Goal: Answer question/provide support

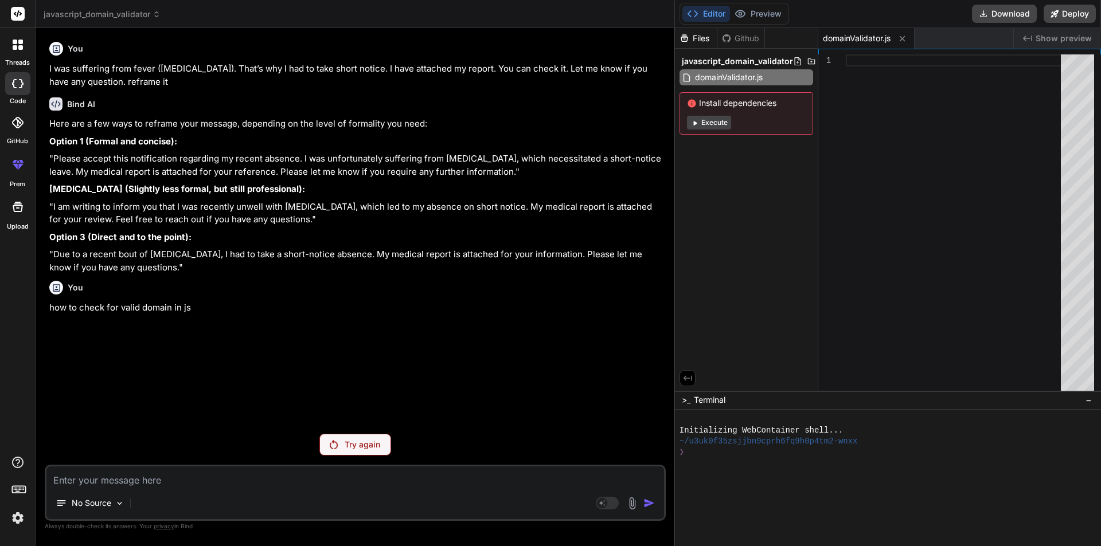
click at [103, 484] on textarea at bounding box center [354, 477] width 617 height 21
click at [18, 514] on img at bounding box center [17, 517] width 19 height 19
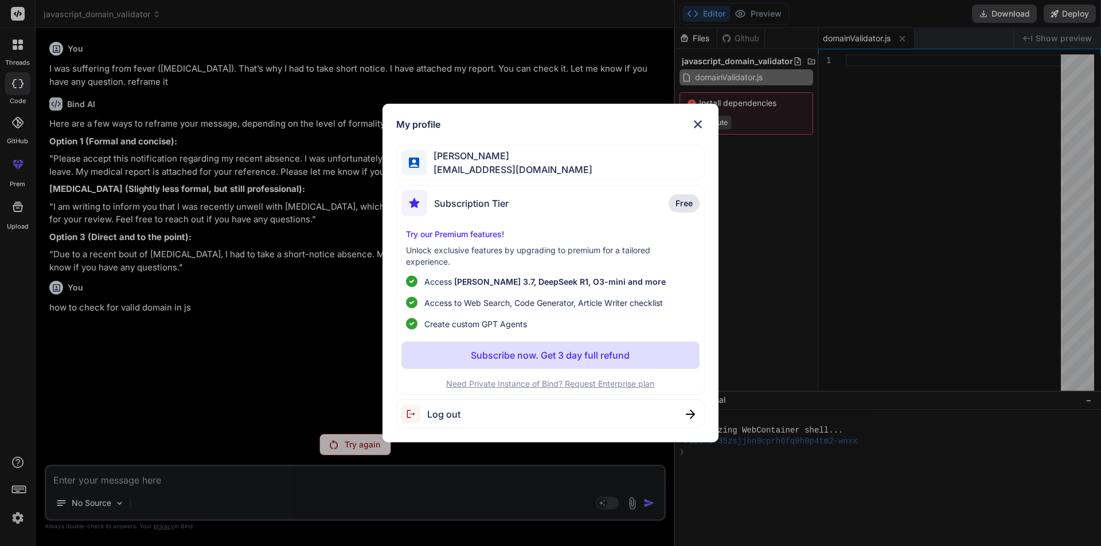
click at [594, 208] on div "Subscription Tier Free" at bounding box center [550, 205] width 299 height 30
click at [679, 204] on span "Free" at bounding box center [683, 203] width 17 height 11
drag, startPoint x: 327, startPoint y: 441, endPoint x: 343, endPoint y: 445, distance: 17.1
click at [328, 441] on div "My profile [PERSON_NAME] [EMAIL_ADDRESS][DOMAIN_NAME] Subscription Tier Free Tr…" at bounding box center [550, 273] width 1101 height 546
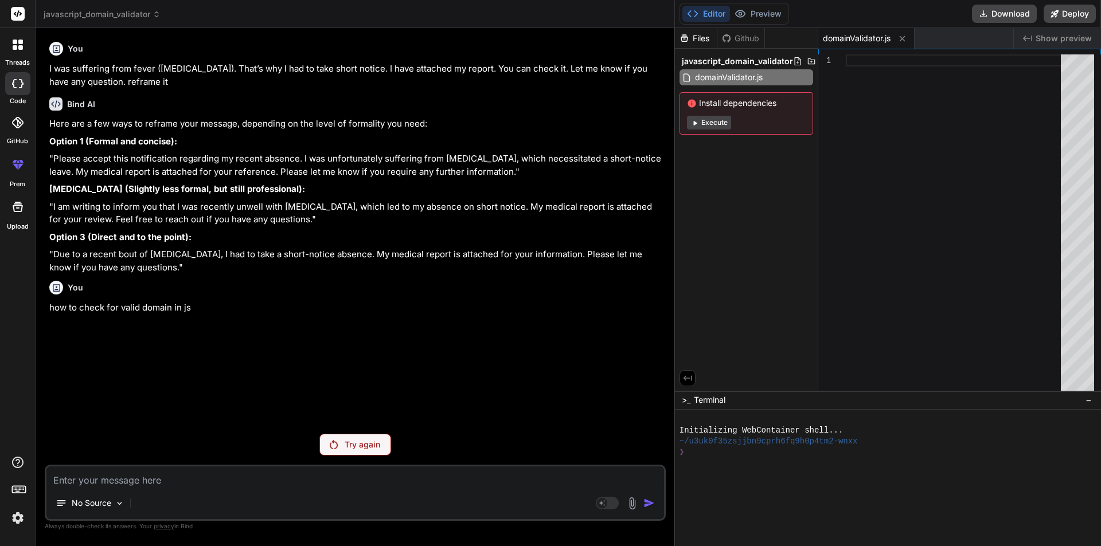
click at [348, 447] on p "Try again" at bounding box center [363, 444] width 36 height 11
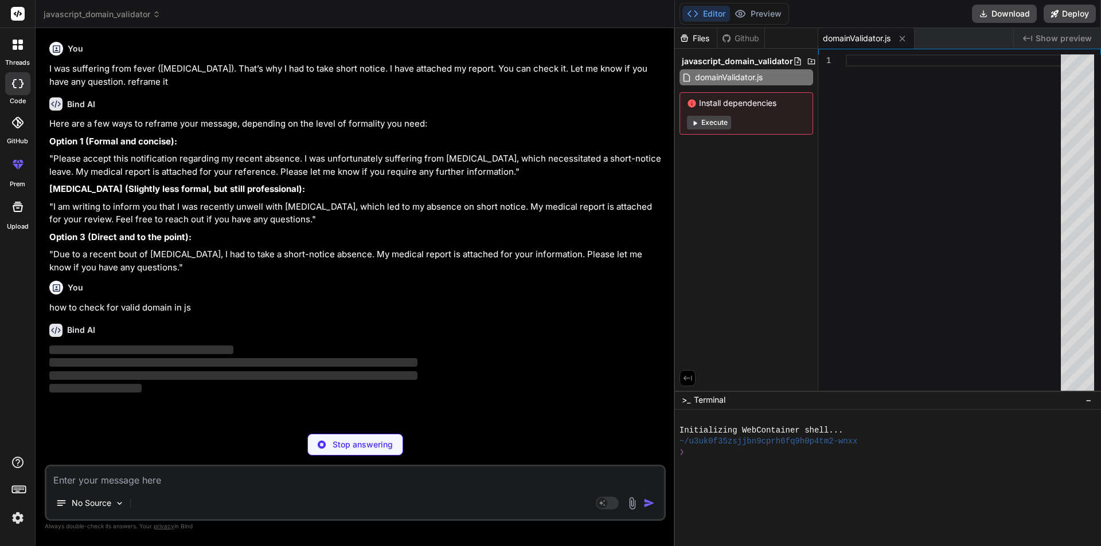
click at [111, 480] on textarea at bounding box center [354, 477] width 617 height 21
click at [101, 506] on p "No Source" at bounding box center [92, 503] width 40 height 11
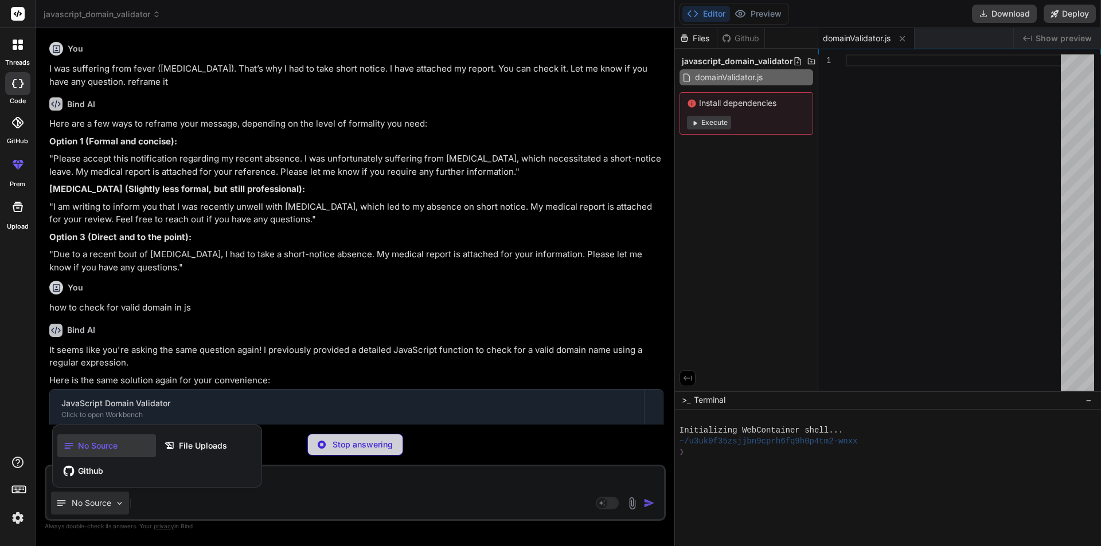
click at [238, 283] on div at bounding box center [550, 273] width 1101 height 546
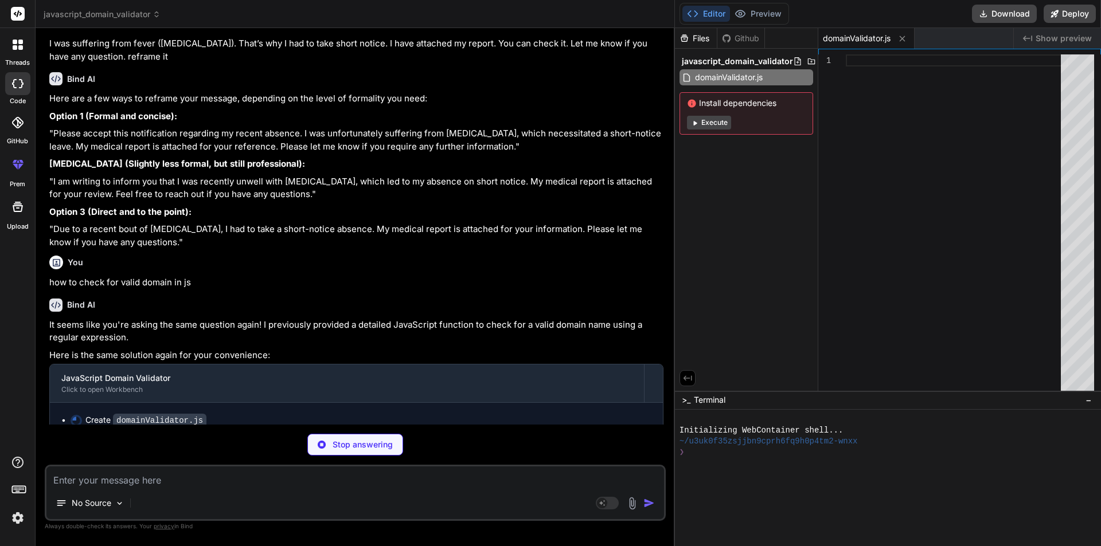
scroll to position [39, 0]
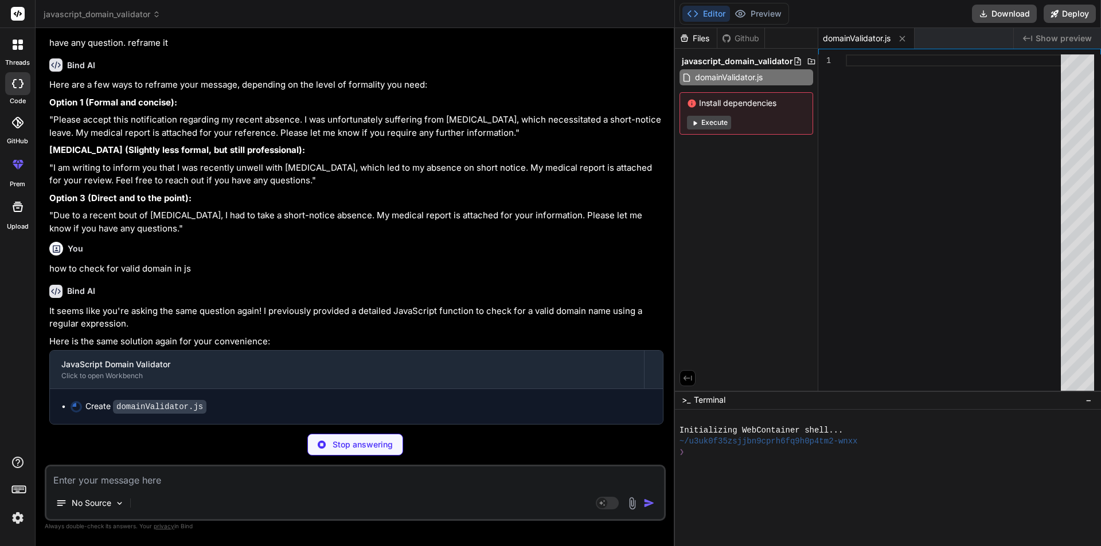
click at [337, 443] on p "Stop answering" at bounding box center [362, 444] width 60 height 11
type textarea "x"
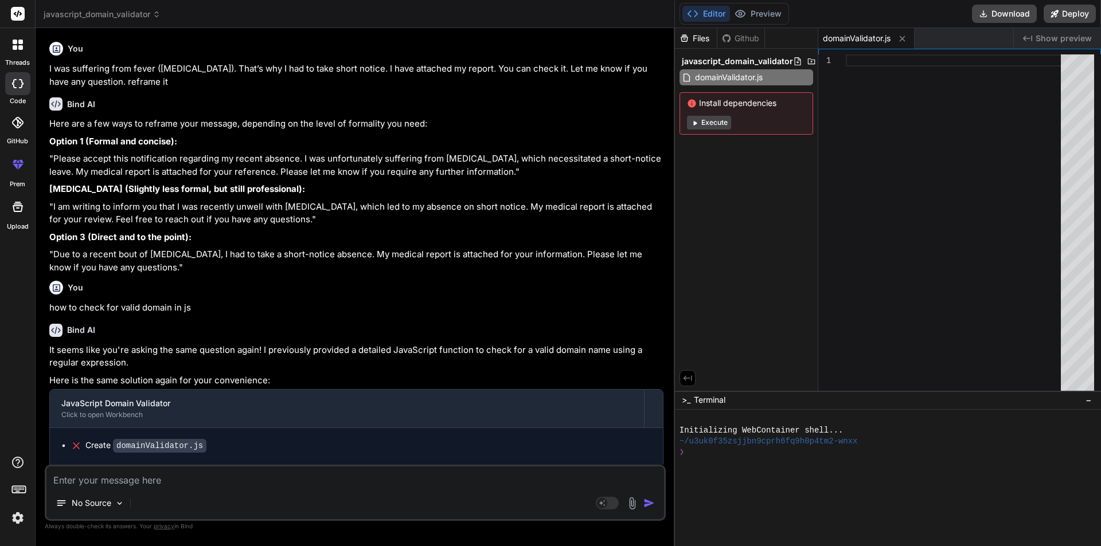
click at [232, 467] on textarea at bounding box center [354, 477] width 617 height 21
paste textarea "const query = { Email: { $or: [{ $regex: `@${professorDomain}$` }, { $regex: `@…"
type textarea "const query = { Email: { $or: [{ $regex: `@${professorDomain}$` }, { $regex: `@…"
type textarea "x"
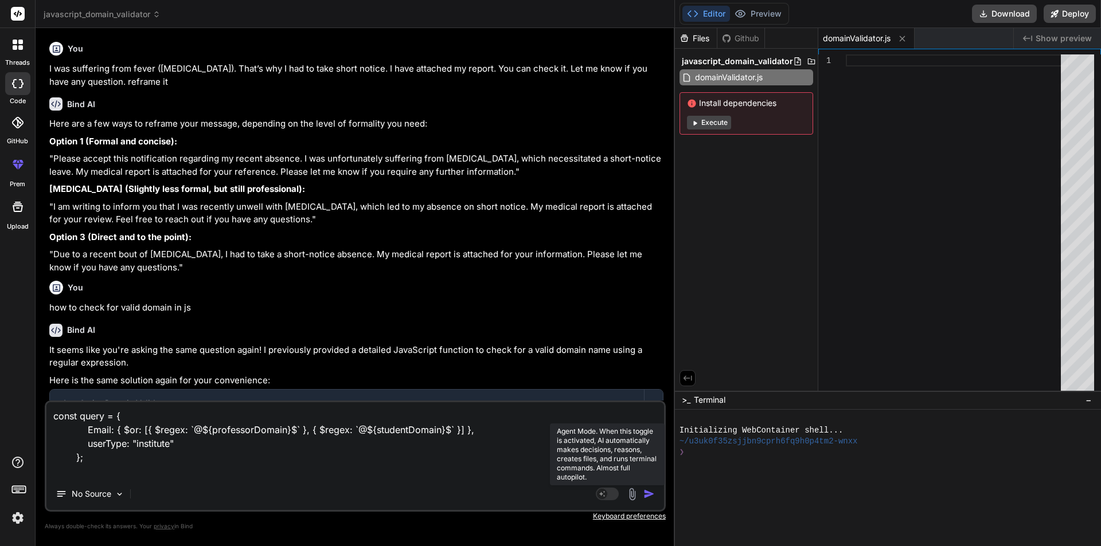
type textarea "const query = { Email: { $or: [{ $regex: `@${professorDomain}$` }, { $regex: `@…"
click at [611, 497] on rect at bounding box center [607, 494] width 23 height 13
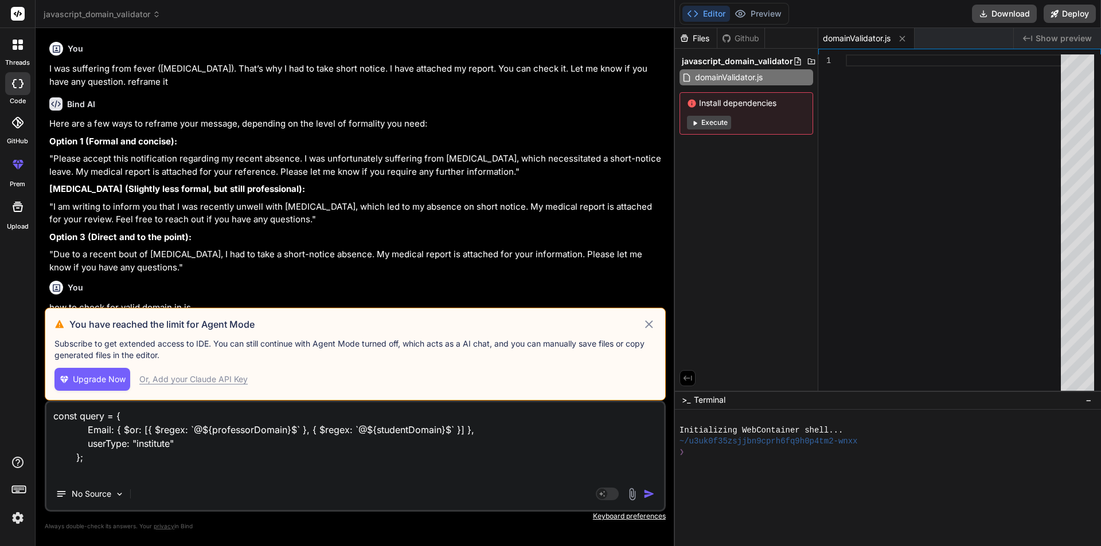
click at [645, 323] on icon at bounding box center [648, 325] width 13 height 14
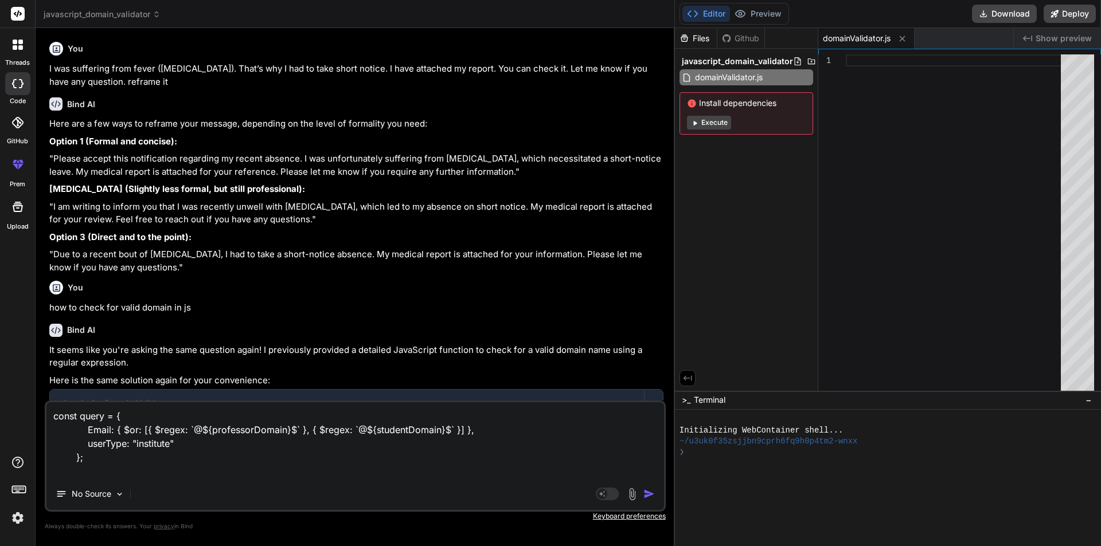
click at [648, 500] on div "Agent Mode. When this toggle is activated, AI automatically makes decisions, re…" at bounding box center [626, 494] width 66 height 14
click at [647, 498] on img "button" at bounding box center [648, 493] width 11 height 11
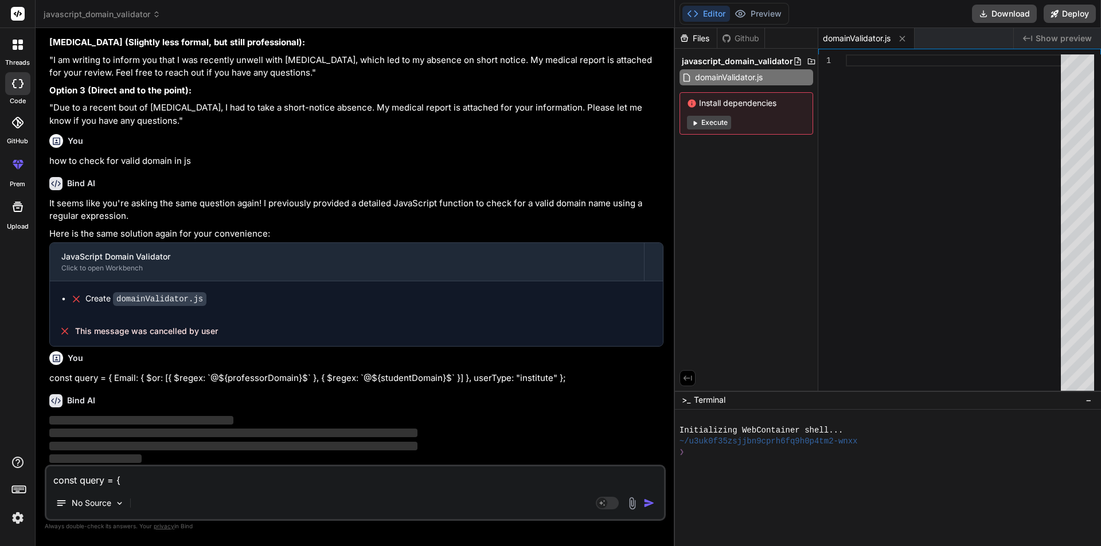
scroll to position [148, 0]
click at [93, 501] on p "No Source" at bounding box center [92, 503] width 40 height 11
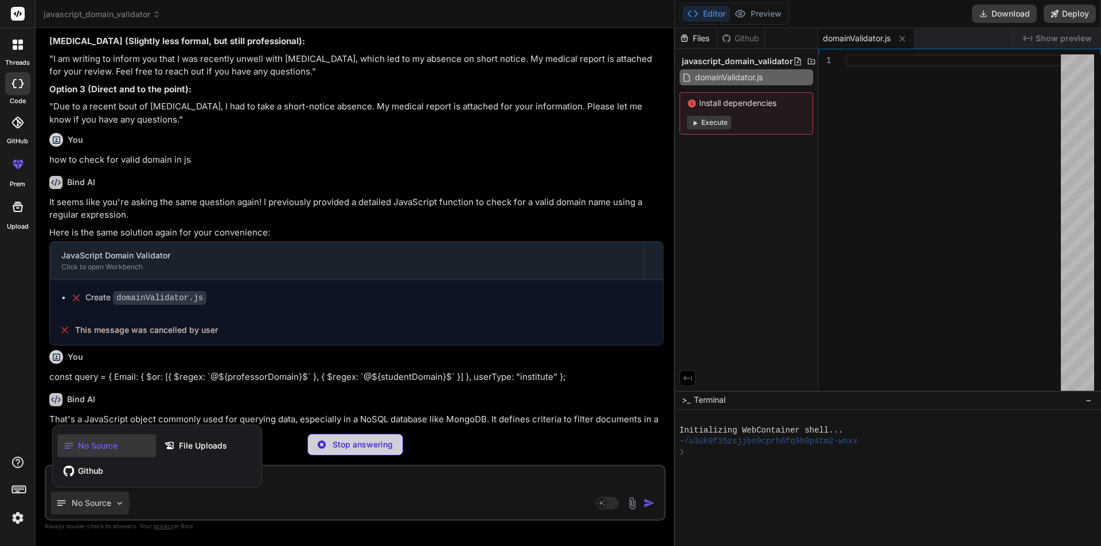
click at [381, 357] on div at bounding box center [550, 273] width 1101 height 546
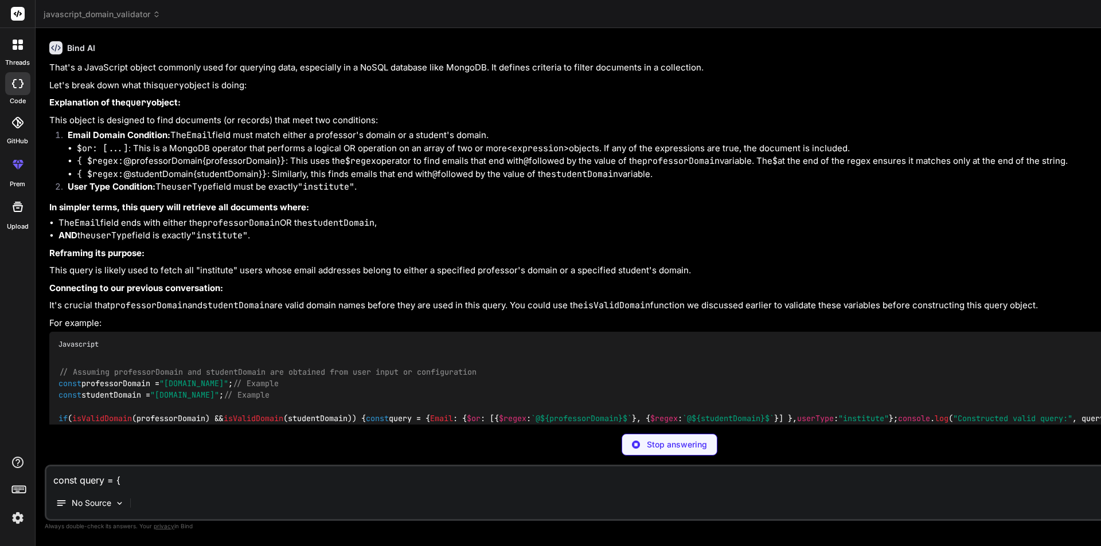
type textarea "x"
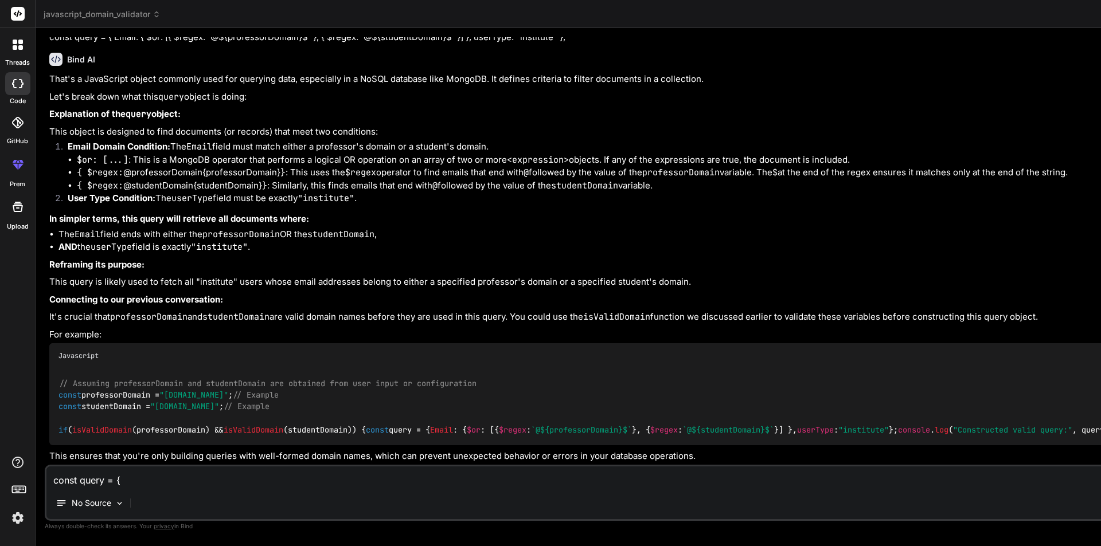
scroll to position [682, 0]
drag, startPoint x: 93, startPoint y: 323, endPoint x: 221, endPoint y: 338, distance: 128.6
click at [221, 369] on div "// Assuming professorDomain and studentDomain are obtained from user input or c…" at bounding box center [670, 407] width 1242 height 77
copy code "Email : { $or : [{ $regex : `@ ${professorDomain} $` }, { $regex : `@ ${student…"
click at [181, 479] on textarea "const query = { Email: { $or: [{ $regex: `@${professorDomain}$` }, { $regex: `@…" at bounding box center [669, 477] width 1246 height 21
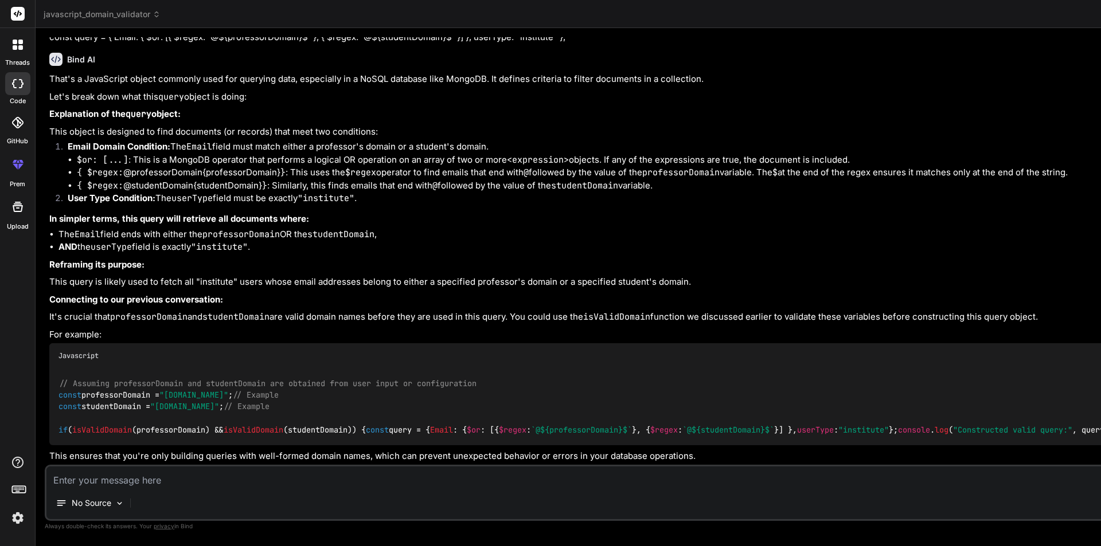
paste textarea "const query = { Email: { $or: [{ $regex: `@${professorDomain}$` }, { $regex: `@…"
type textarea "const query = { Email: { $or: [{ $regex: `@${professorDomain}$` }, { $regex: `@…"
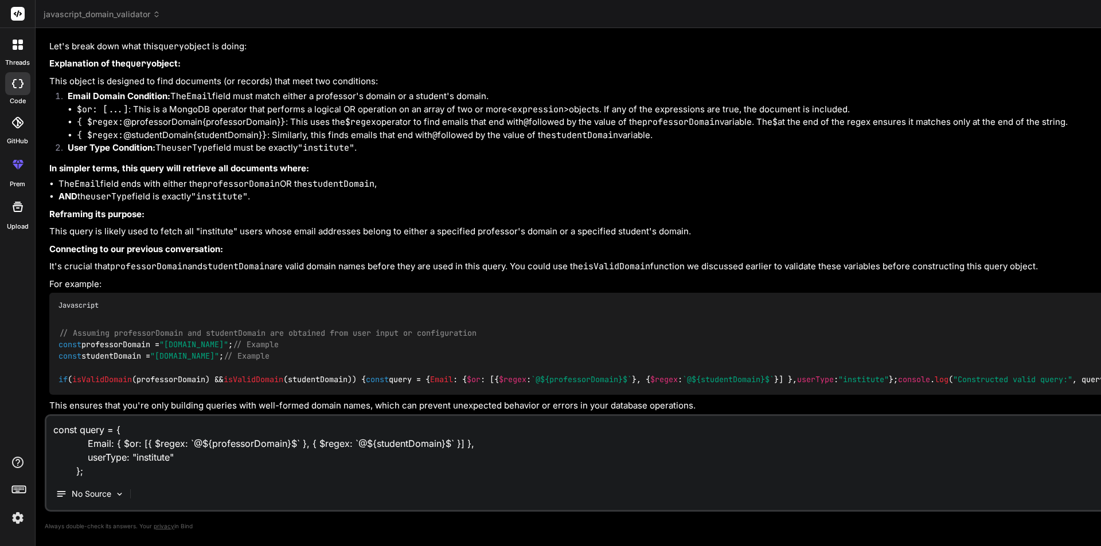
type textarea "x"
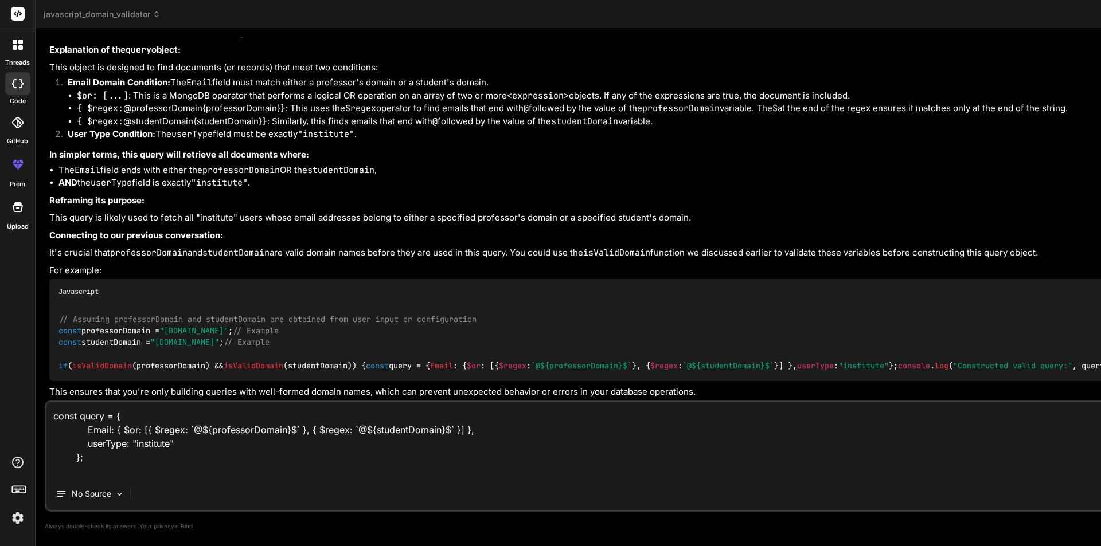
type textarea "const query = { Email: { $or: [{ $regex: `@${professorDomain}$` }, { $regex: `@…"
type textarea "x"
type textarea "const query = { Email: { $or: [{ $regex: `@${professorDomain}$` }, { $regex: `@…"
type textarea "x"
type textarea "const query = { Email: { $or: [{ $regex: `@${professorDomain}$` }, { $regex: `@…"
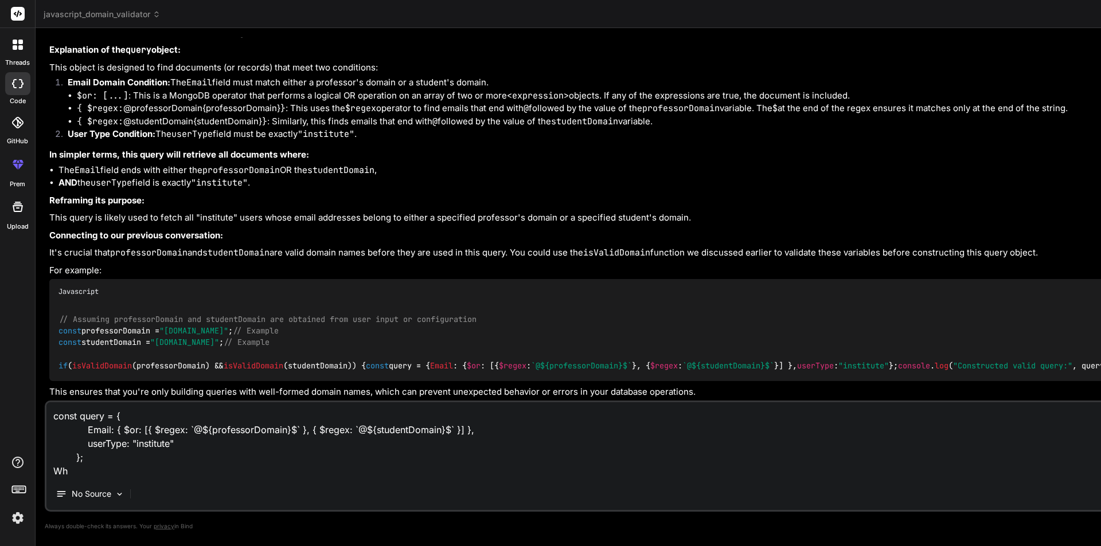
type textarea "x"
type textarea "const query = { Email: { $or: [{ $regex: `@${professorDomain}$` }, { $regex: `@…"
type textarea "x"
type textarea "const query = { Email: { $or: [{ $regex: `@${professorDomain}$` }, { $regex: `@…"
type textarea "x"
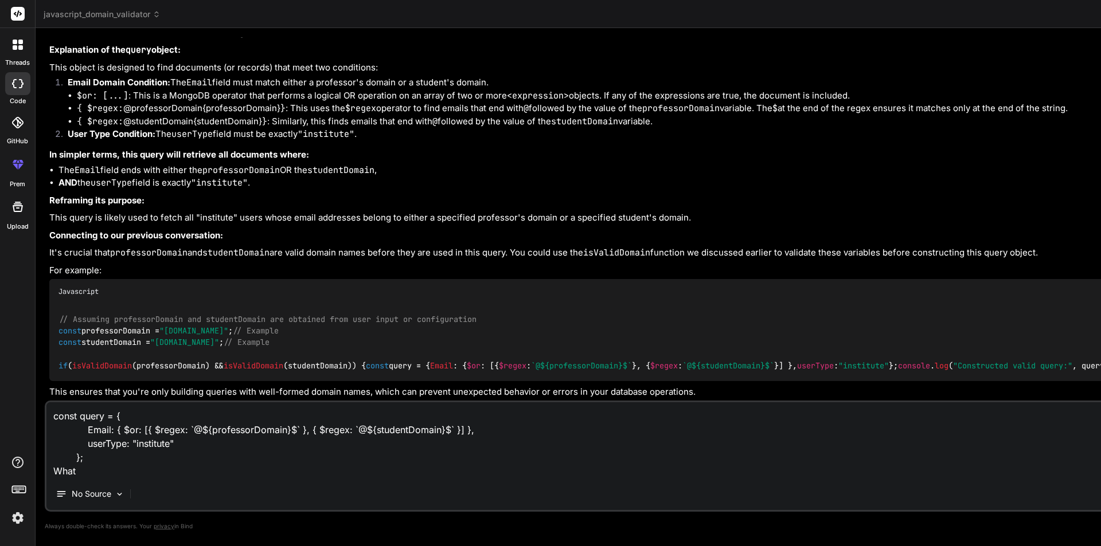
type textarea "const query = { Email: { $or: [{ $regex: `@${professorDomain}$` }, { $regex: `@…"
type textarea "x"
type textarea "const query = { Email: { $or: [{ $regex: `@${professorDomain}$` }, { $regex: `@…"
type textarea "x"
type textarea "const query = { Email: { $or: [{ $regex: `@${professorDomain}$` }, { $regex: `@…"
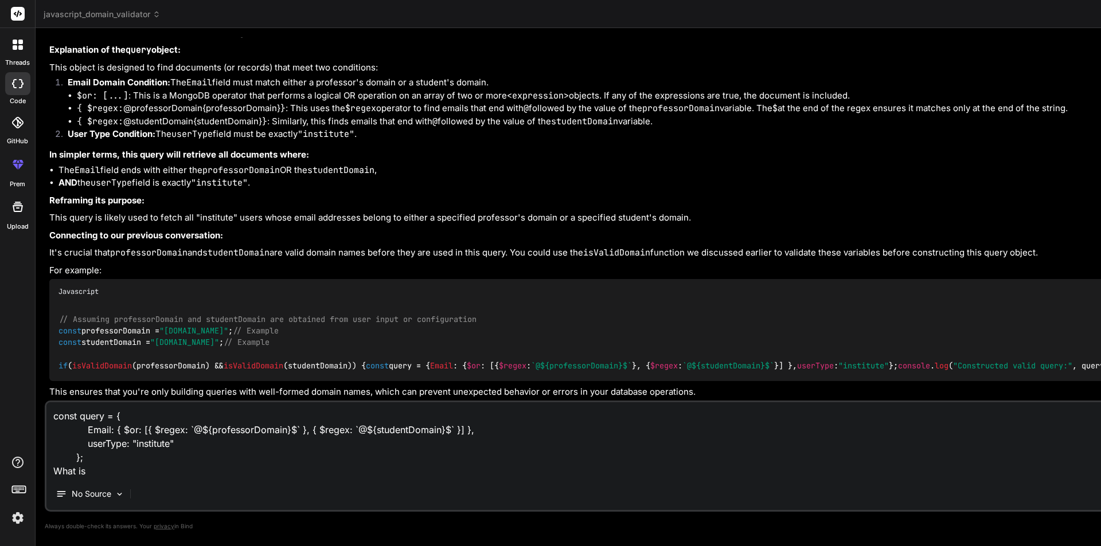
type textarea "x"
type textarea "const query = { Email: { $or: [{ $regex: `@${professorDomain}$` }, { $regex: `@…"
type textarea "x"
type textarea "const query = { Email: { $or: [{ $regex: `@${professorDomain}$` }, { $regex: `@…"
type textarea "x"
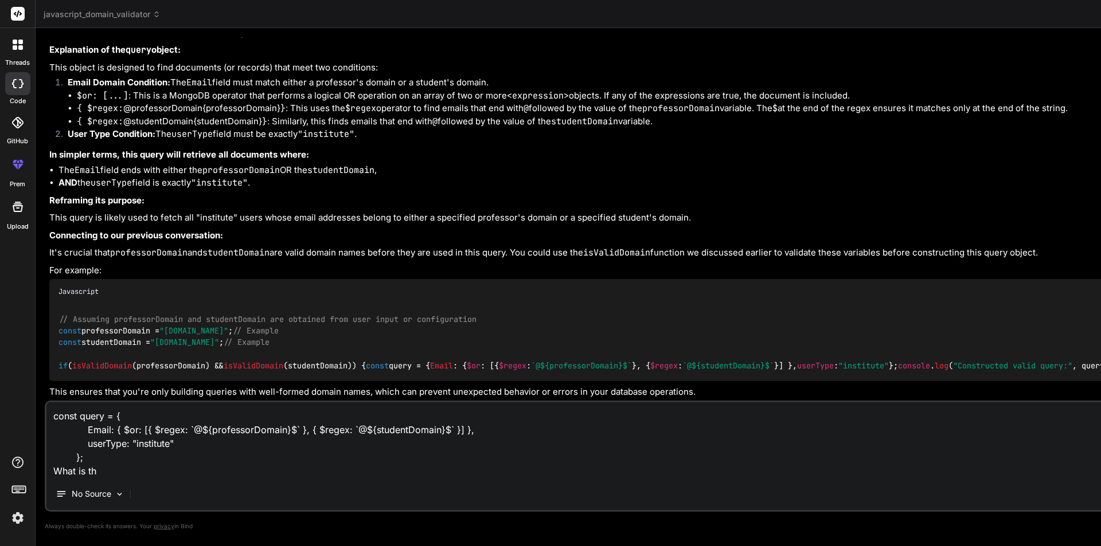
type textarea "const query = { Email: { $or: [{ $regex: `@${professorDomain}$` }, { $regex: `@…"
type textarea "x"
type textarea "const query = { Email: { $or: [{ $regex: `@${professorDomain}$` }, { $regex: `@…"
type textarea "x"
type textarea "const query = { Email: { $or: [{ $regex: `@${professorDomain}$` }, { $regex: `@…"
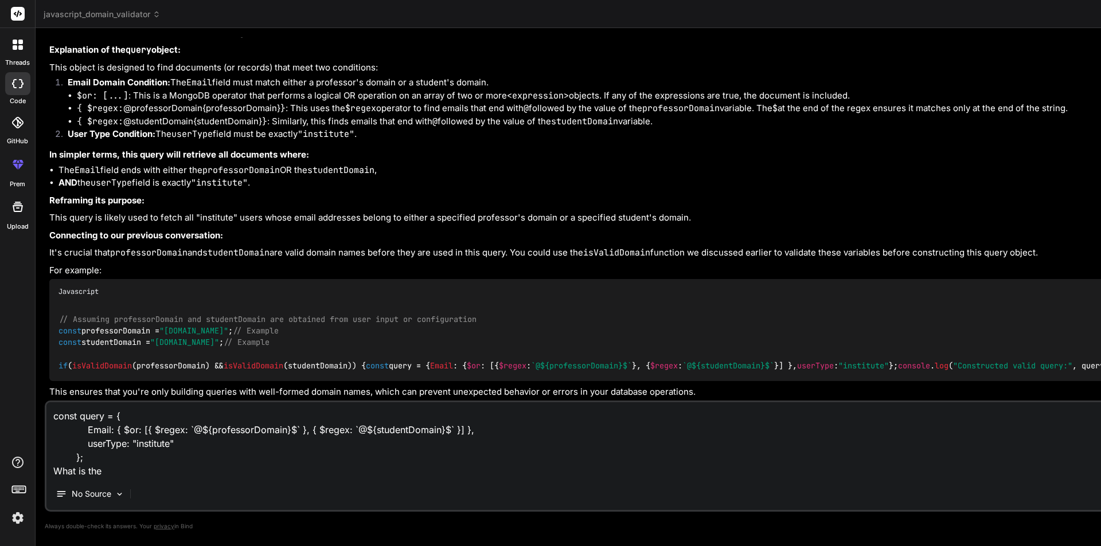
type textarea "x"
type textarea "const query = { Email: { $or: [{ $regex: `@${professorDomain}$` }, { $regex: `@…"
type textarea "x"
type textarea "const query = { Email: { $or: [{ $regex: `@${professorDomain}$` }, { $regex: `@…"
type textarea "x"
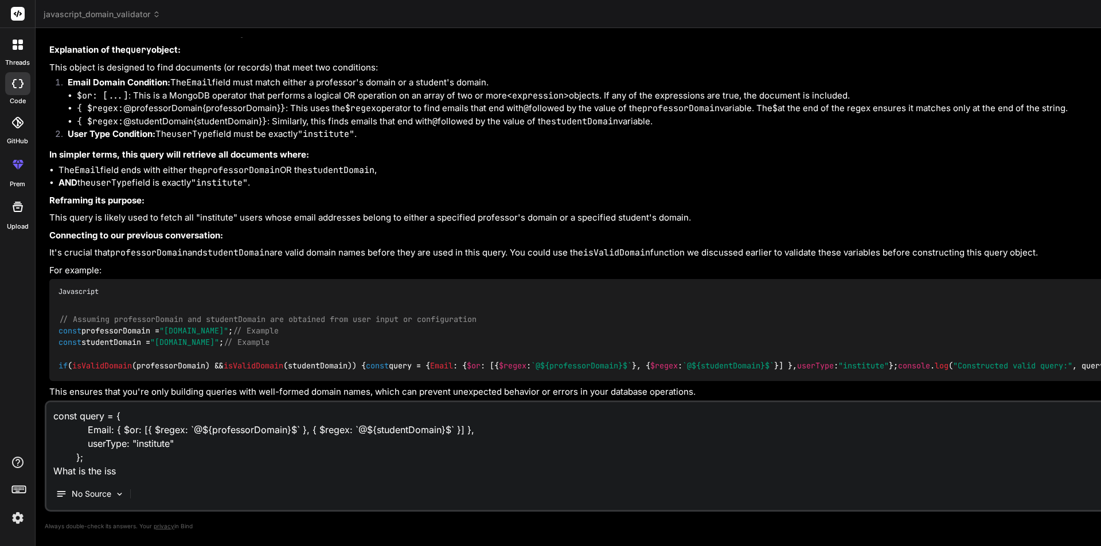
type textarea "const query = { Email: { $or: [{ $regex: `@${professorDomain}$` }, { $regex: `@…"
type textarea "x"
type textarea "const query = { Email: { $or: [{ $regex: `@${professorDomain}$` }, { $regex: `@…"
type textarea "x"
type textarea "const query = { Email: { $or: [{ $regex: `@${professorDomain}$` }, { $regex: `@…"
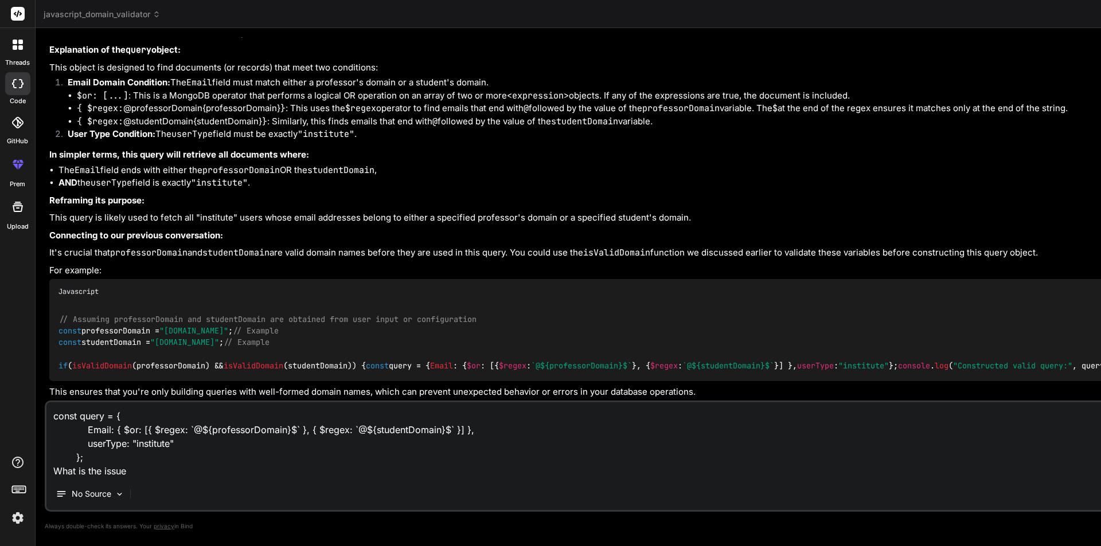
type textarea "x"
type textarea "const query = { Email: { $or: [{ $regex: `@${professorDomain}$` }, { $regex: `@…"
type textarea "x"
type textarea "const query = { Email: { $or: [{ $regex: `@${professorDomain}$` }, { $regex: `@…"
type textarea "x"
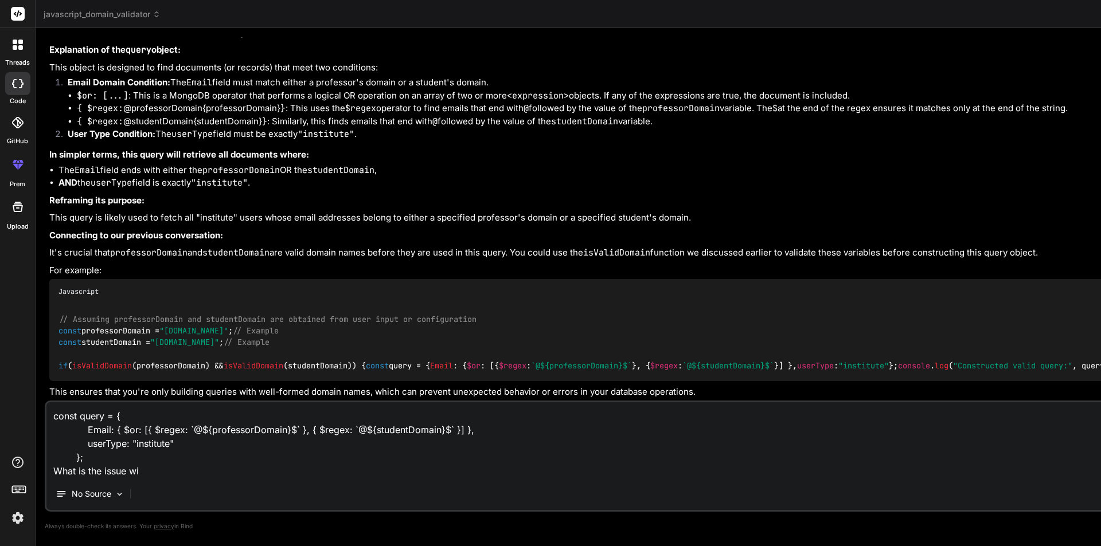
type textarea "const query = { Email: { $or: [{ $regex: `@${professorDomain}$` }, { $regex: `@…"
type textarea "x"
type textarea "const query = { Email: { $or: [{ $regex: `@${professorDomain}$` }, { $regex: `@…"
type textarea "x"
type textarea "const query = { Email: { $or: [{ $regex: `@${professorDomain}$` }, { $regex: `@…"
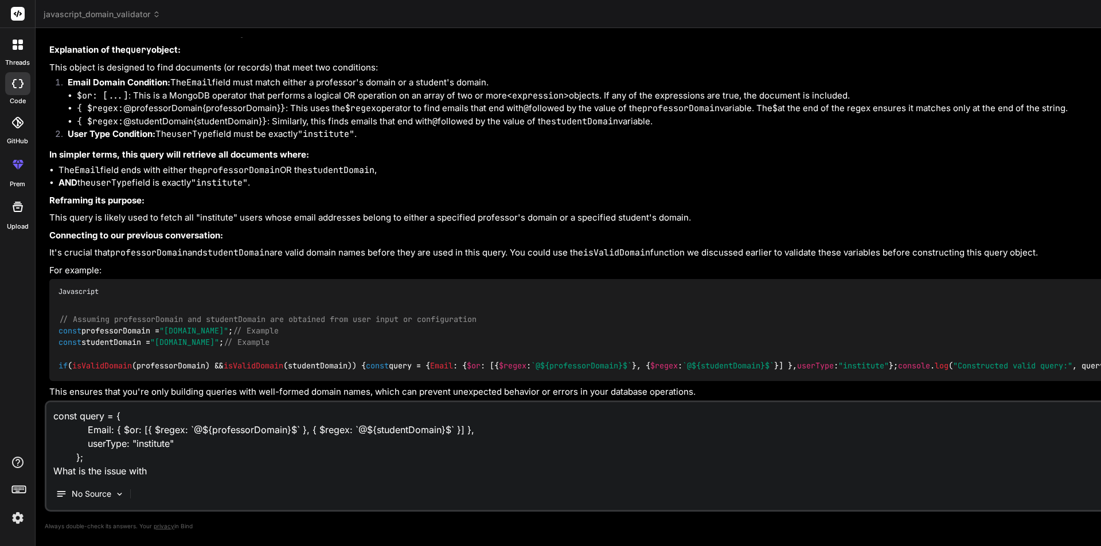
type textarea "x"
type textarea "const query = { Email: { $or: [{ $regex: `@${professorDomain}$` }, { $regex: `@…"
type textarea "x"
type textarea "const query = { Email: { $or: [{ $regex: `@${professorDomain}$` }, { $regex: `@…"
type textarea "x"
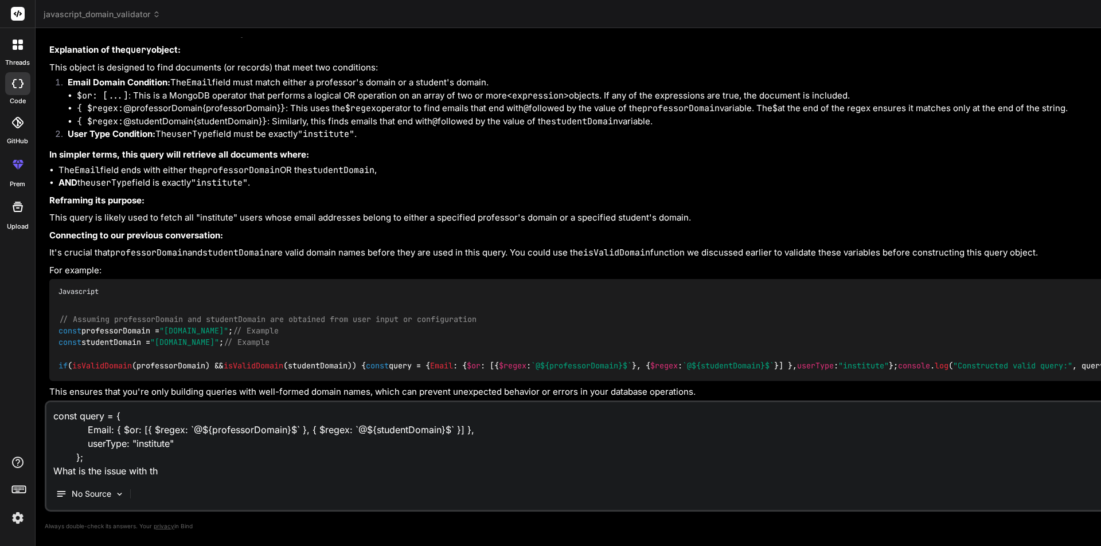
type textarea "const query = { Email: { $or: [{ $regex: `@${professorDomain}$` }, { $regex: `@…"
type textarea "x"
type textarea "const query = { Email: { $or: [{ $regex: `@${professorDomain}$` }, { $regex: `@…"
type textarea "x"
type textarea "const query = { Email: { $or: [{ $regex: `@${professorDomain}$` }, { $regex: `@…"
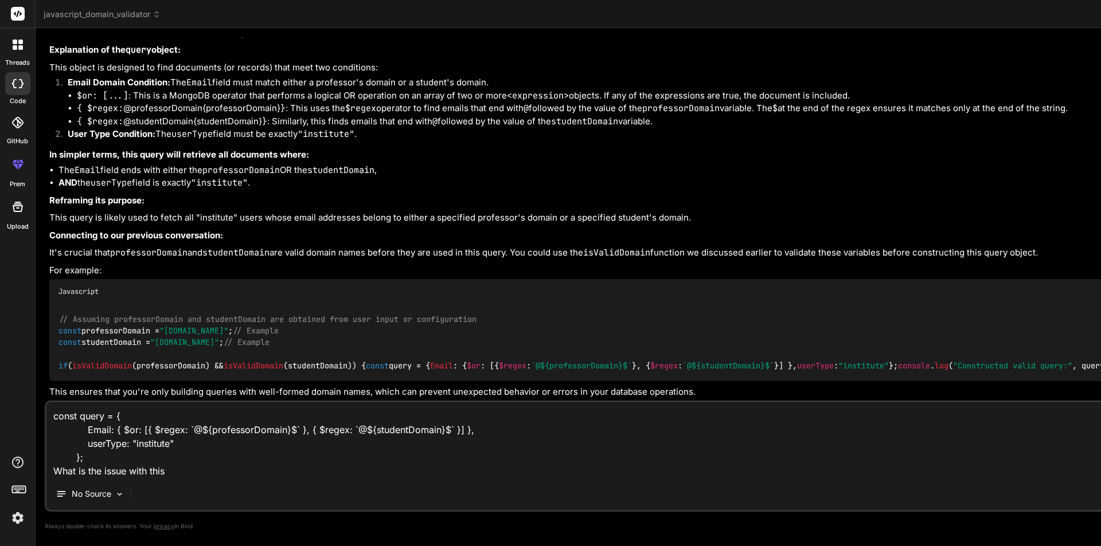
type textarea "x"
type textarea "const query = { Email: { $or: [{ $regex: `@${professorDomain}$` }, { $regex: `@…"
type textarea "x"
type textarea "const query = { Email: { $or: [{ $regex: `@${professorDomain}$` }, { $regex: `@…"
type textarea "x"
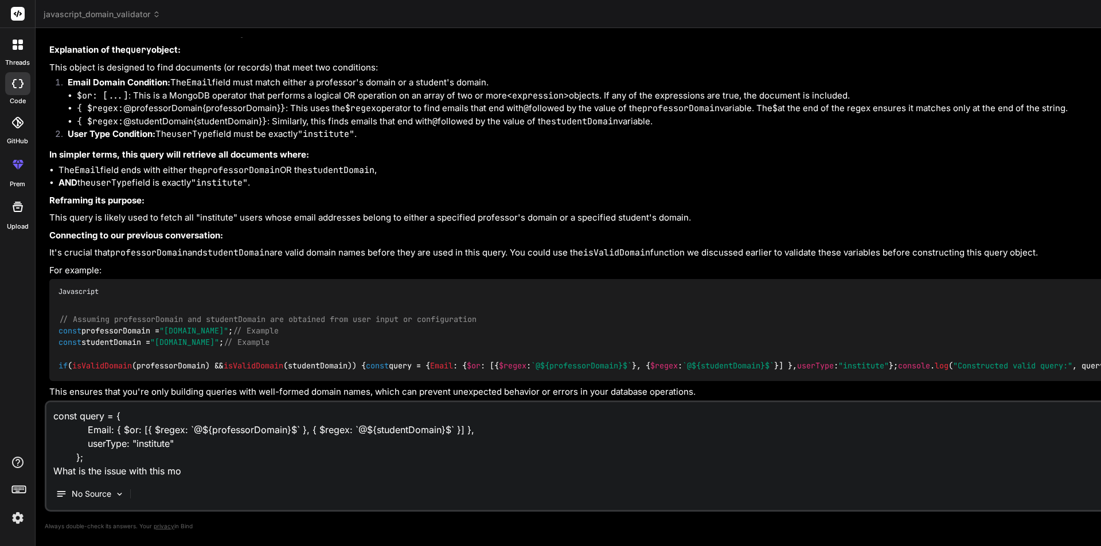
type textarea "const query = { Email: { $or: [{ $regex: `@${professorDomain}$` }, { $regex: `@…"
type textarea "x"
type textarea "const query = { Email: { $or: [{ $regex: `@${professorDomain}$` }, { $regex: `@…"
type textarea "x"
type textarea "const query = { Email: { $or: [{ $regex: `@${professorDomain}$` }, { $regex: `@…"
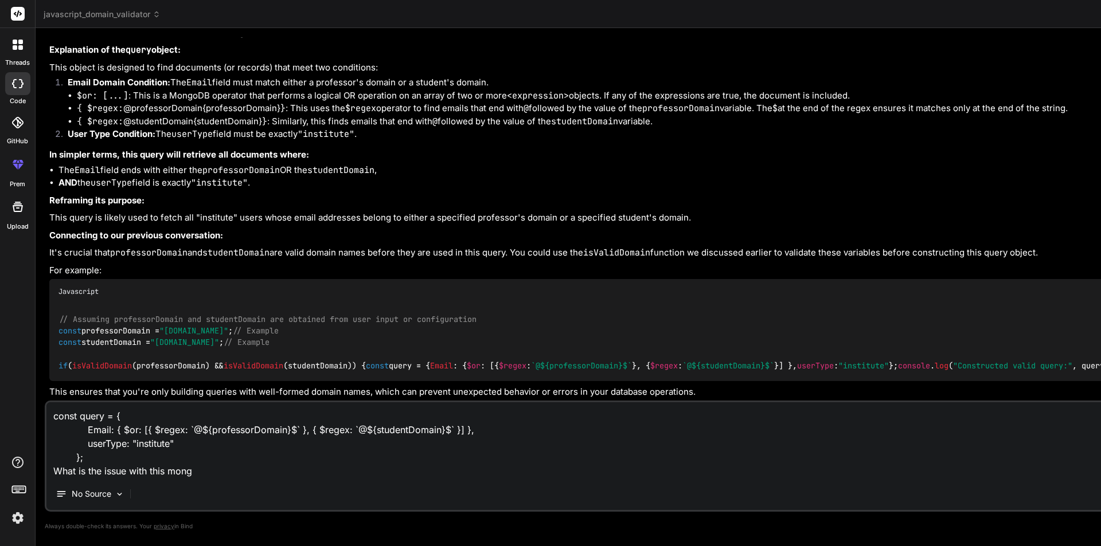
type textarea "x"
type textarea "const query = { Email: { $or: [{ $regex: `@${professorDomain}$` }, { $regex: `@…"
type textarea "x"
type textarea "const query = { Email: { $or: [{ $regex: `@${professorDomain}$` }, { $regex: `@…"
type textarea "x"
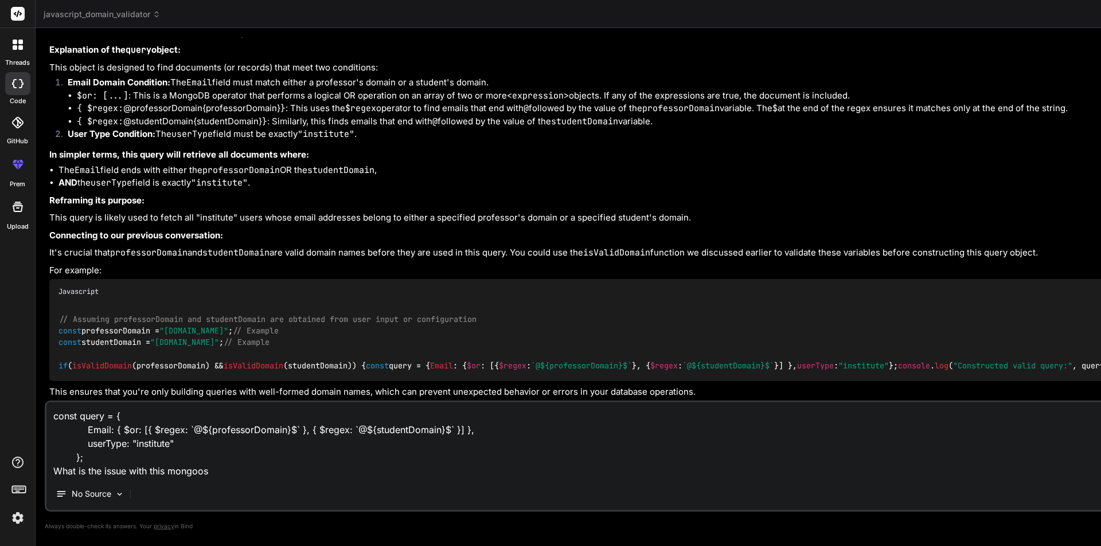
type textarea "const query = { Email: { $or: [{ $regex: `@${professorDomain}$` }, { $regex: `@…"
type textarea "x"
type textarea "const query = { Email: { $or: [{ $regex: `@${professorDomain}$` }, { $regex: `@…"
type textarea "x"
type textarea "const query = { Email: { $or: [{ $regex: `@${professorDomain}$` }, { $regex: `@…"
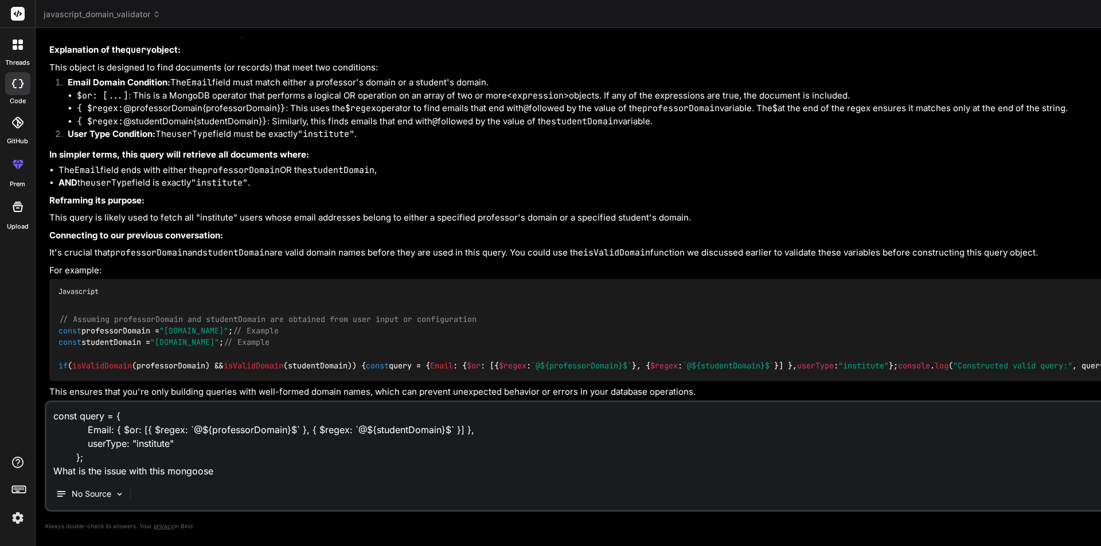
type textarea "x"
type textarea "const query = { Email: { $or: [{ $regex: `@${professorDomain}$` }, { $regex: `@…"
type textarea "x"
type textarea "const query = { Email: { $or: [{ $regex: `@${professorDomain}$` }, { $regex: `@…"
type textarea "x"
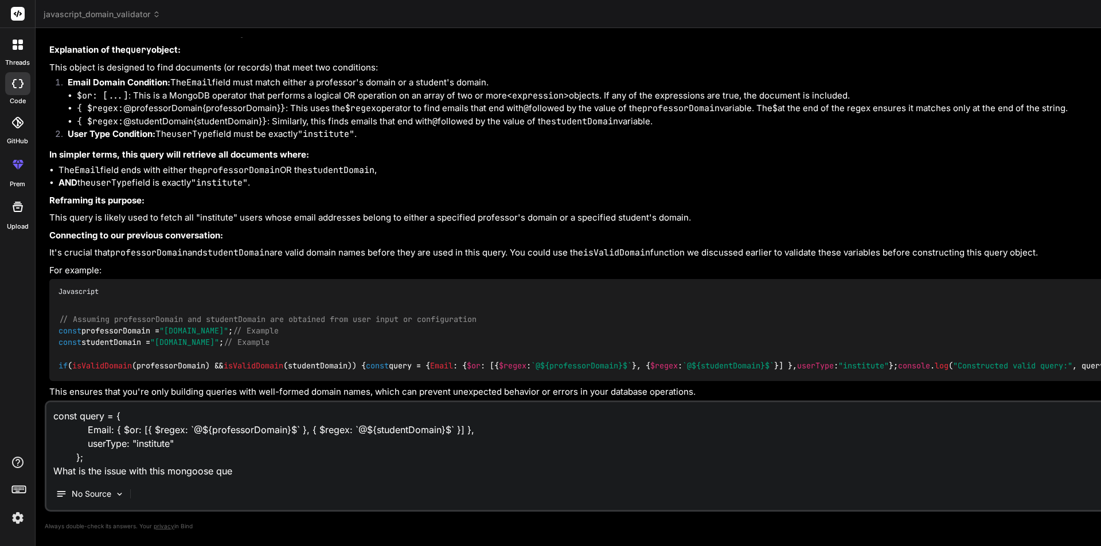
type textarea "const query = { Email: { $or: [{ $regex: `@${professorDomain}$` }, { $regex: `@…"
type textarea "x"
type textarea "const query = { Email: { $or: [{ $regex: `@${professorDomain}$` }, { $regex: `@…"
type textarea "x"
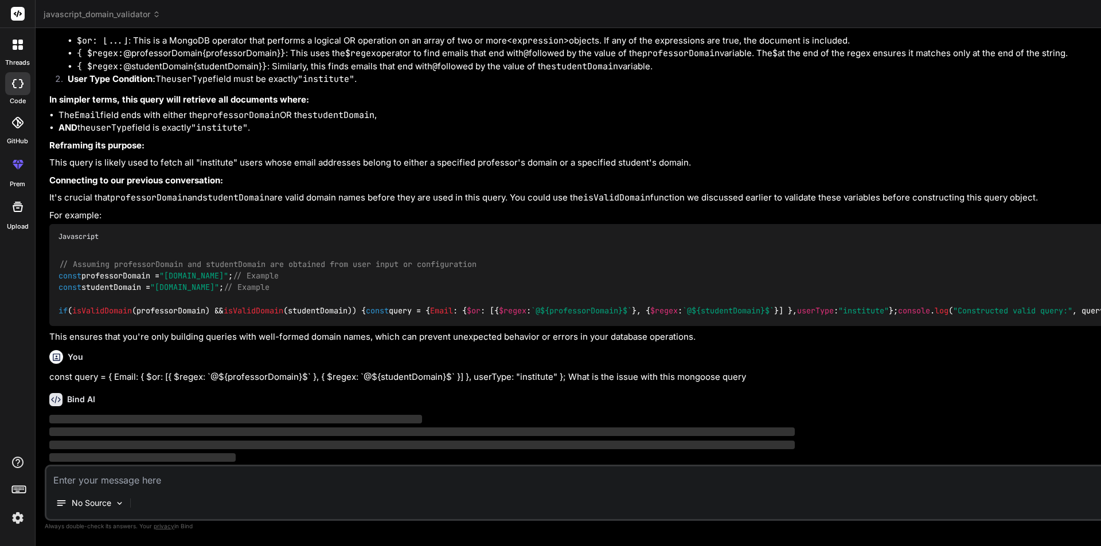
scroll to position [814, 0]
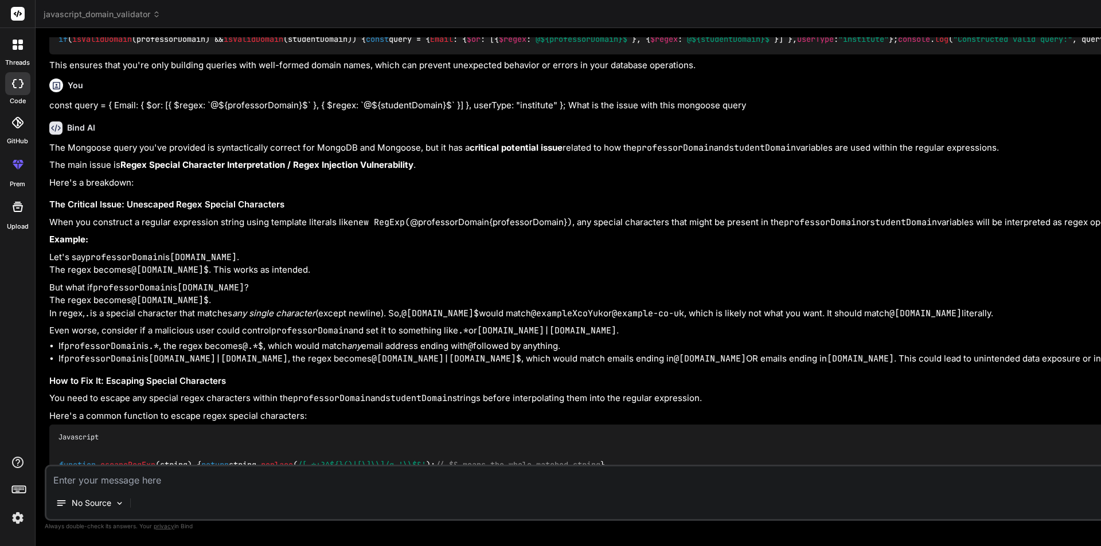
type textarea "x"
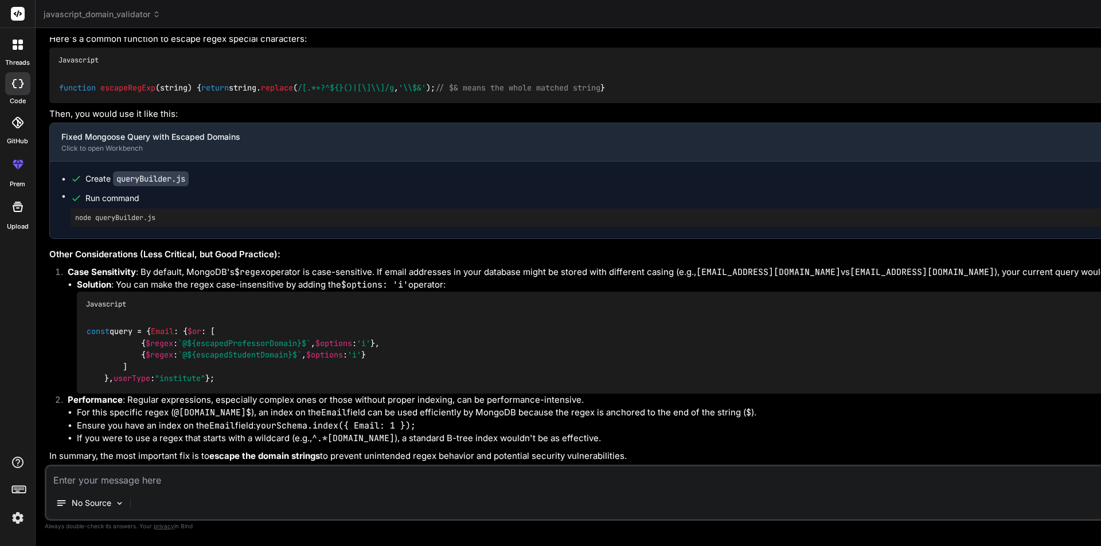
scroll to position [1623, 0]
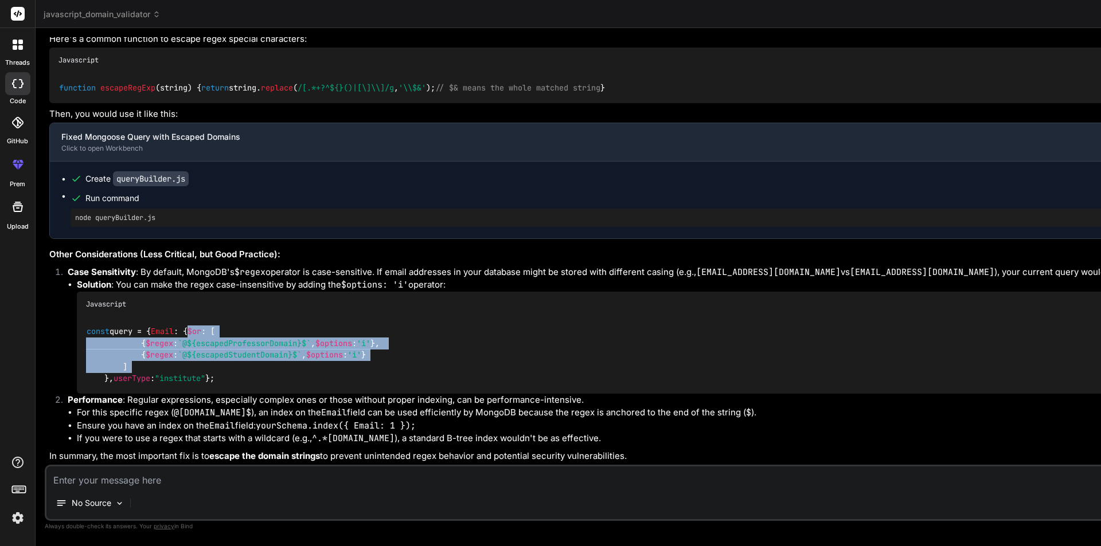
drag, startPoint x: 130, startPoint y: 330, endPoint x: 122, endPoint y: 295, distance: 36.0
click at [122, 326] on code "const query = { Email : { $or : [ { $regex : `@ ${escapedProfessorDomain} $` , …" at bounding box center [235, 355] width 298 height 58
copy code "$or : [ { $regex : `@ ${escapedProfessorDomain} $` , $options : 'i' }, { $regex…"
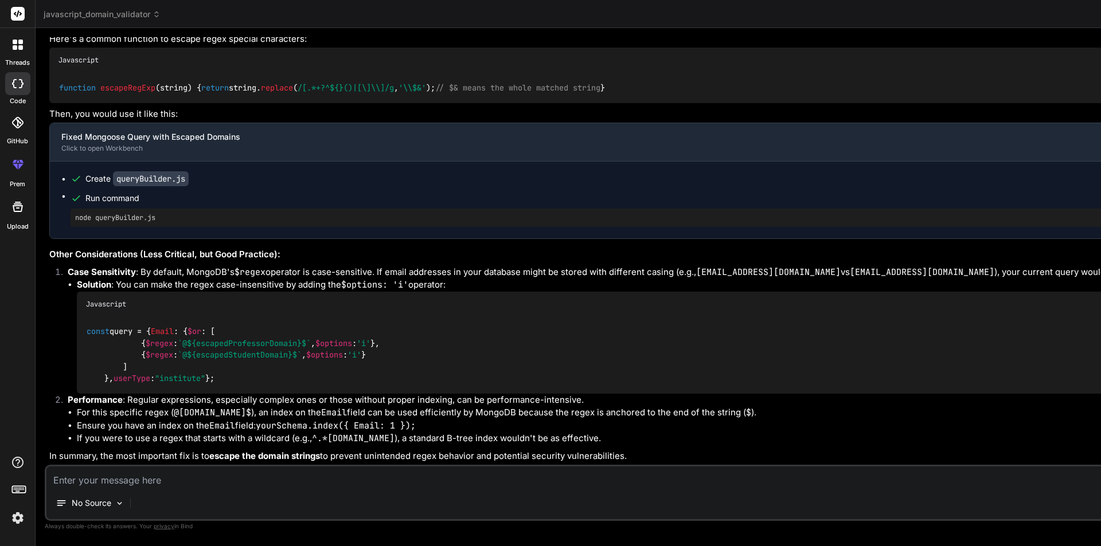
click at [179, 482] on textarea at bounding box center [669, 477] width 1246 height 21
paste textarea "Error: Can't use $or with String."
type textarea "Error: Can't use $or with String."
type textarea "x"
type textarea "Error: Can't use $or with String."
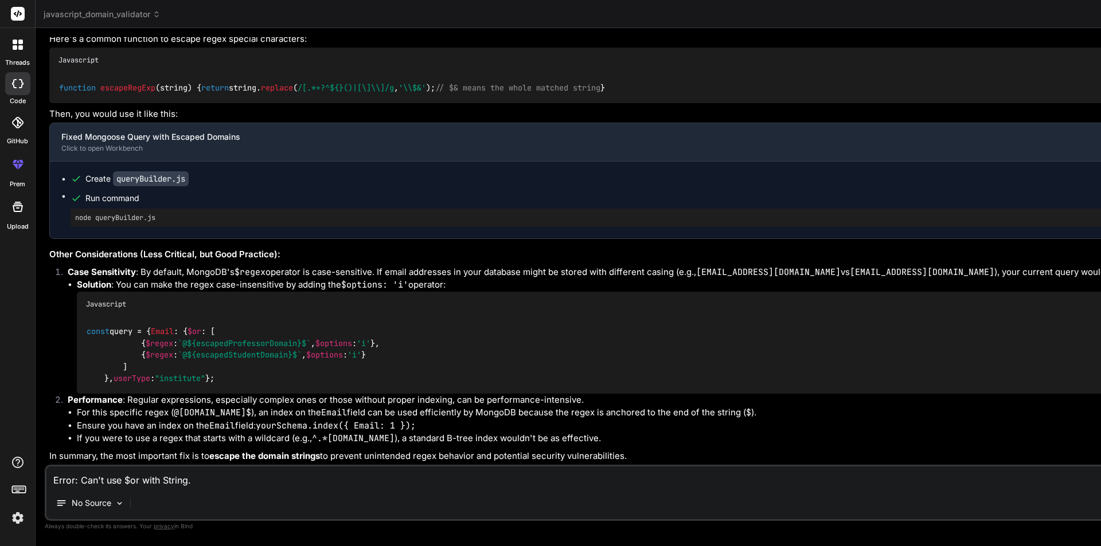
type textarea "x"
type textarea "Error: Can't use $or with String. g"
type textarea "x"
type textarea "Error: Can't use $or with String. ge"
type textarea "x"
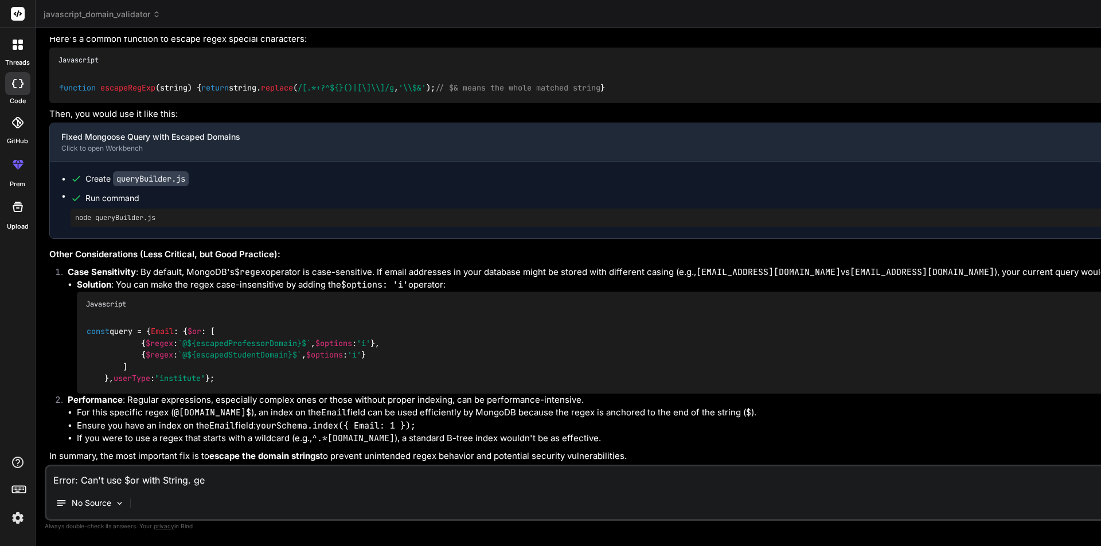
type textarea "Error: Can't use $or with String. get"
type textarea "x"
type textarea "Error: Can't use $or with String. gett"
type textarea "x"
type textarea "Error: Can't use $or with String. getti"
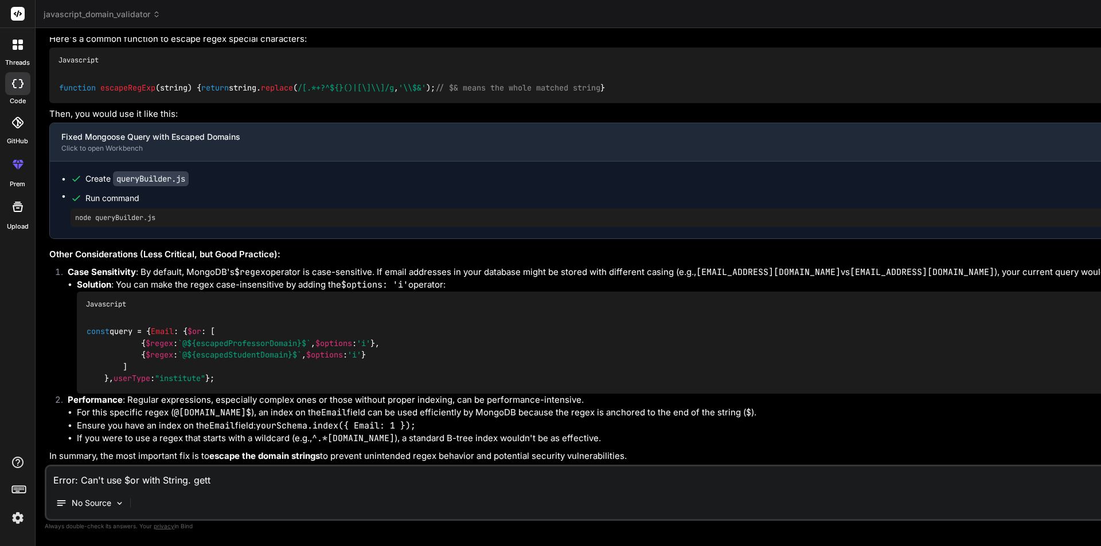
type textarea "x"
type textarea "Error: Can't use $or with String. [GEOGRAPHIC_DATA]"
type textarea "x"
type textarea "Error: Can't use $or with String. getting"
type textarea "x"
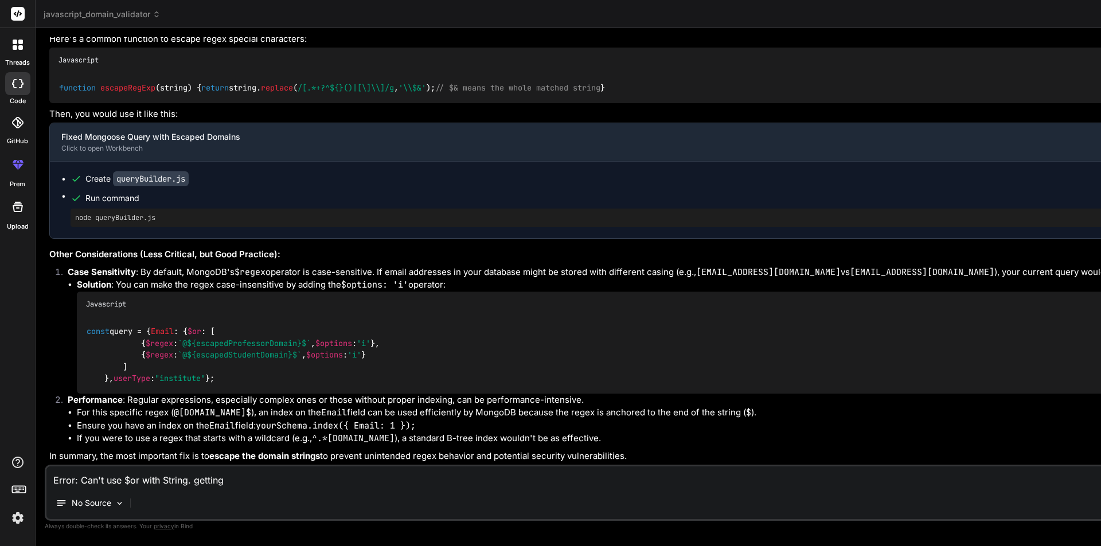
type textarea "Error: Can't use $or with String. getting"
type textarea "x"
type textarea "Error: Can't use $or with String. getting t"
type textarea "x"
type textarea "Error: Can't use $or with String. getting th"
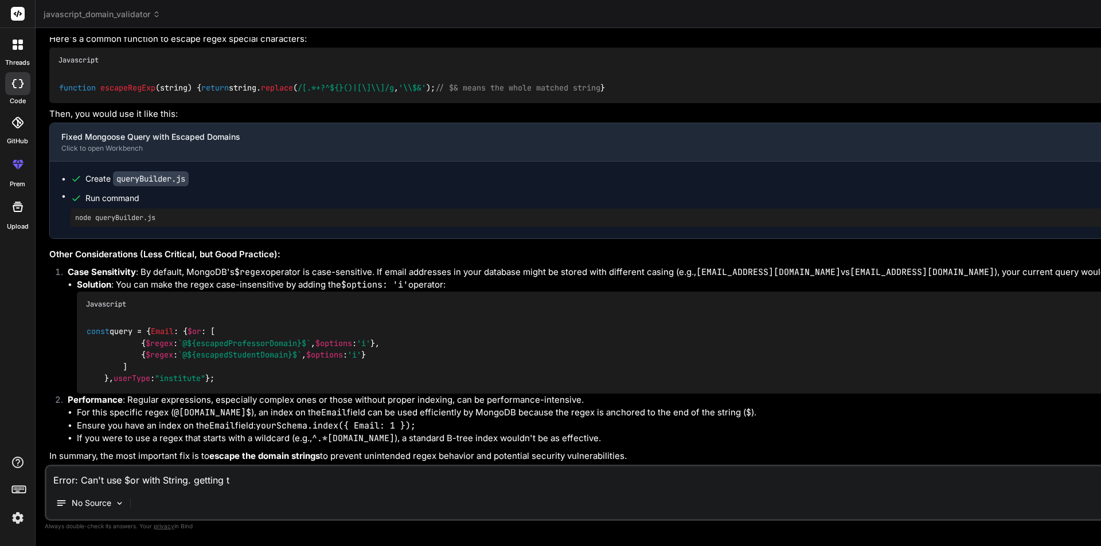
type textarea "x"
type textarea "Error: Can't use $or with String. getting thi"
type textarea "x"
type textarea "Error: Can't use $or with String. getting this"
type textarea "x"
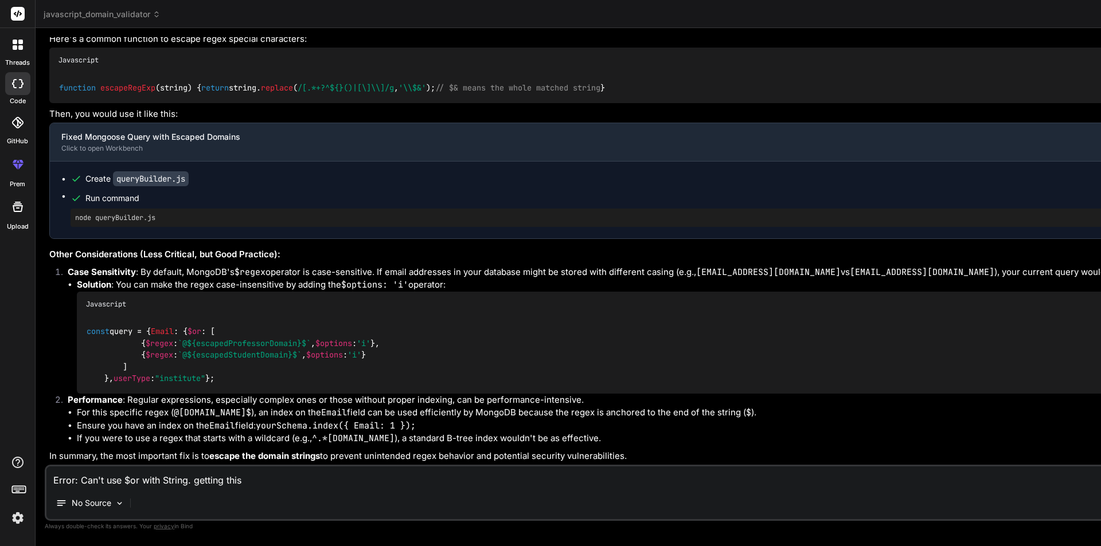
type textarea "Error: Can't use $or with String. getting this"
type textarea "x"
type textarea "Error: Can't use $or with String. getting this e"
type textarea "x"
type textarea "Error: Can't use $or with String. getting this er"
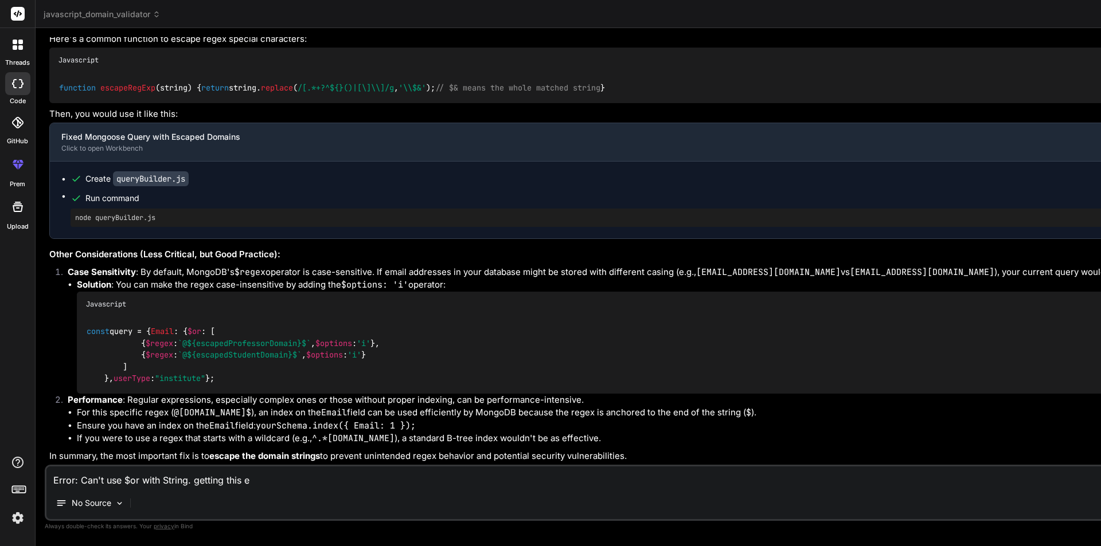
type textarea "x"
type textarea "Error: Can't use $or with String. getting this err"
type textarea "x"
type textarea "Error: Can't use $or with String. getting this erro"
type textarea "x"
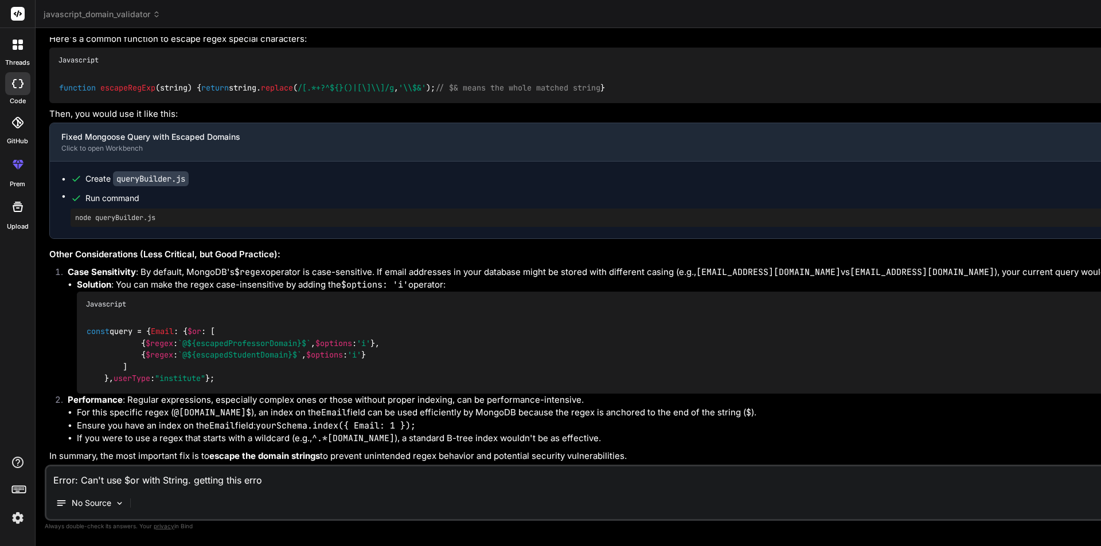
type textarea "Error: Can't use $or with String. getting this error"
type textarea "x"
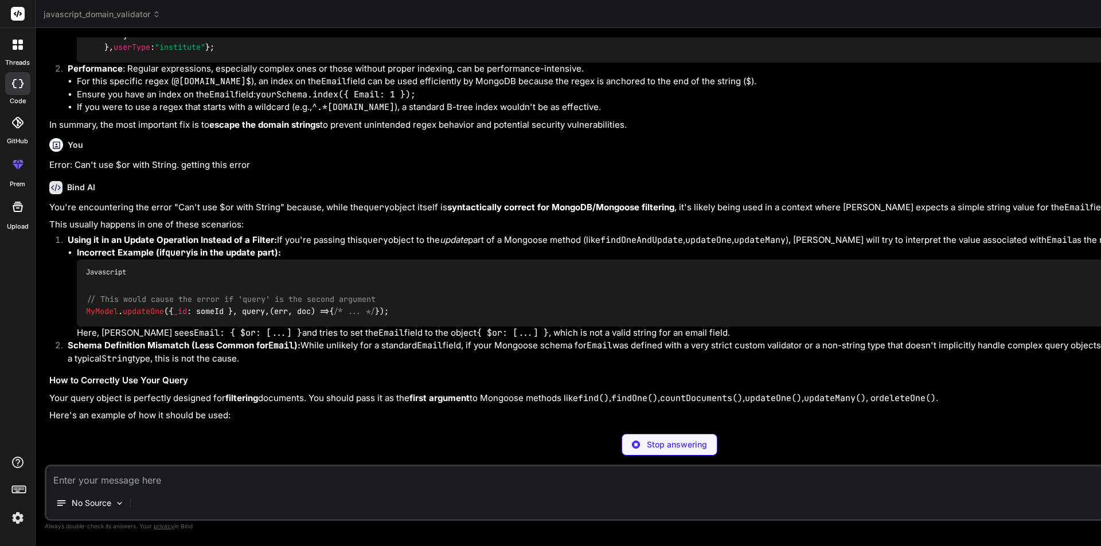
scroll to position [2032, 0]
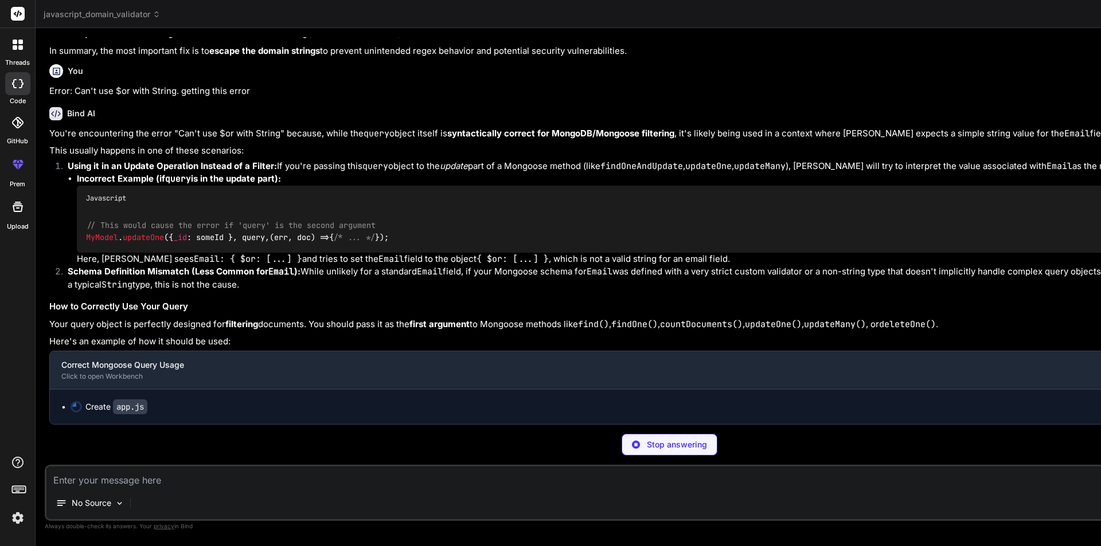
type textarea "x"
type textarea "operation:", error); } finally { await mongoose.disconnect(); console.log('Disc…"
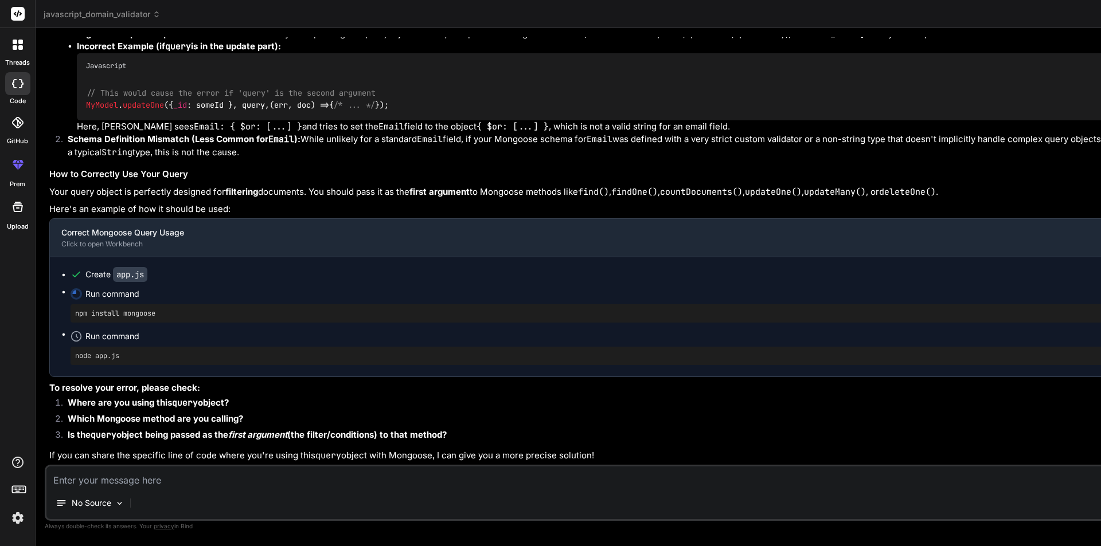
scroll to position [2238, 0]
type textarea "x"
drag, startPoint x: 903, startPoint y: 228, endPoint x: 926, endPoint y: 338, distance: 111.9
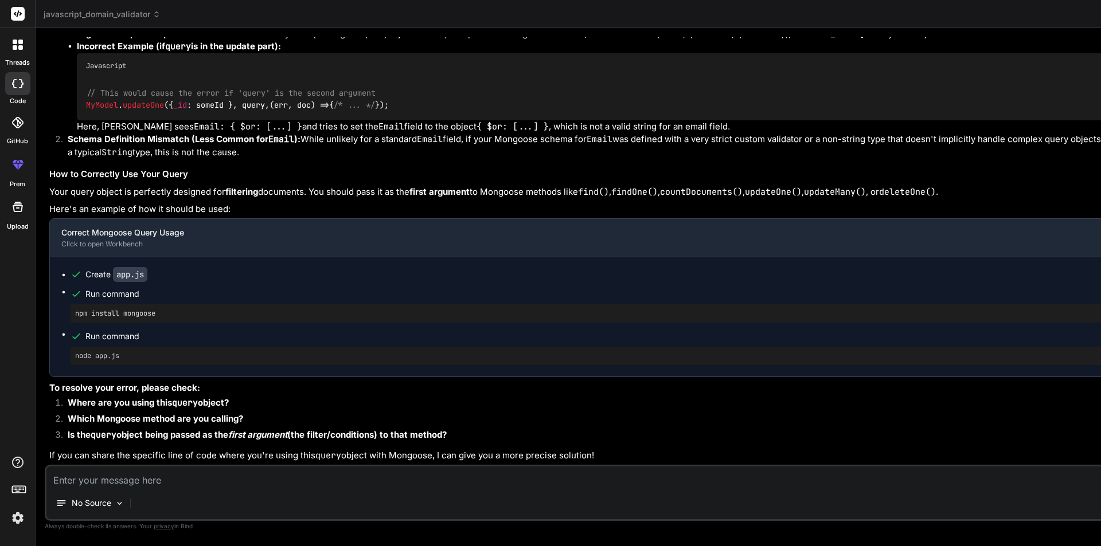
drag, startPoint x: 917, startPoint y: 336, endPoint x: 940, endPoint y: 337, distance: 23.5
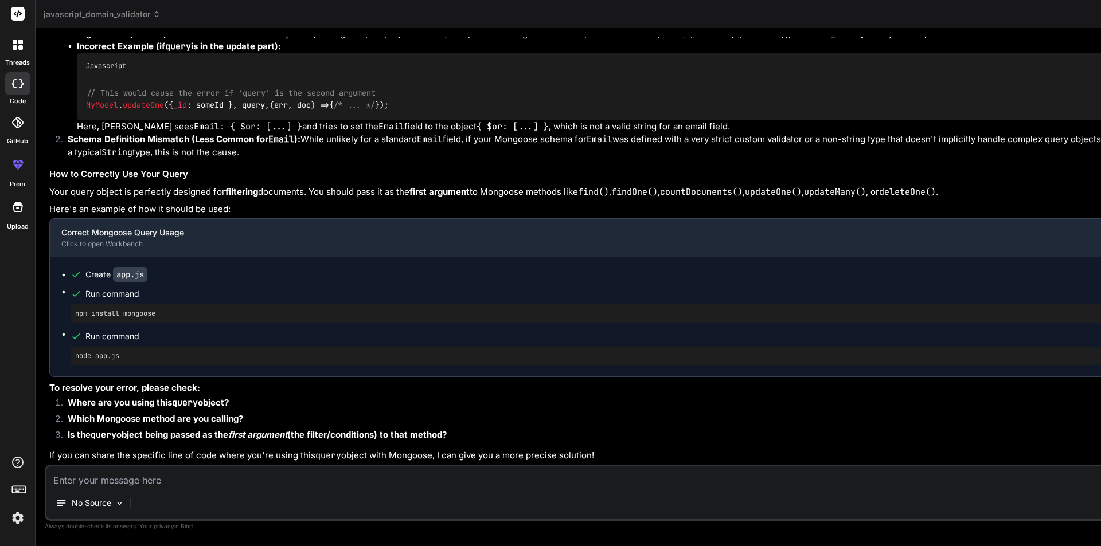
type textarea "// Your correctly structured query for filtering const filterQuery = { Email: {…"
drag, startPoint x: 912, startPoint y: 338, endPoint x: 899, endPoint y: 226, distance: 112.6
